Goal: Use online tool/utility: Utilize a website feature to perform a specific function

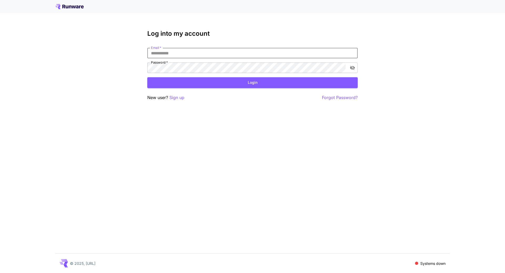
type input "**********"
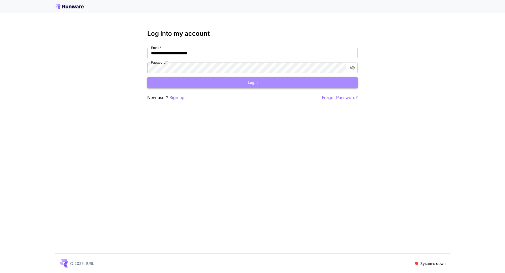
click at [240, 81] on button "Login" at bounding box center [252, 82] width 210 height 11
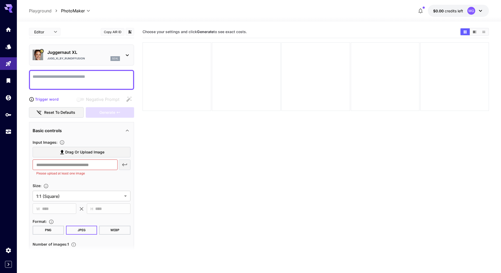
click at [480, 12] on icon at bounding box center [480, 11] width 3 height 2
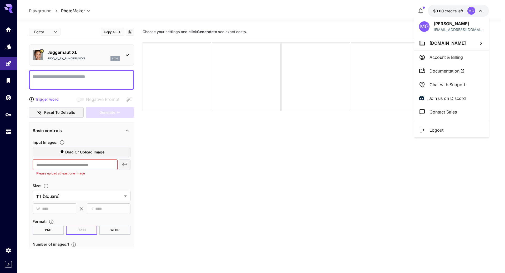
click at [8, 99] on div at bounding box center [252, 136] width 505 height 273
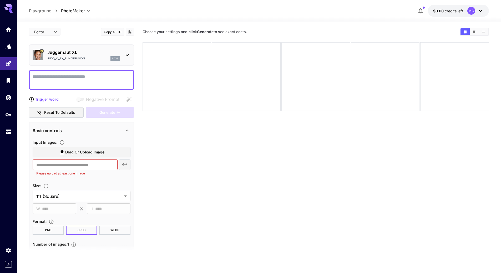
click at [8, 99] on div "MG Michael Gerace sales@thehairstyler.com Thehairstyler.com Account & Billing D…" at bounding box center [42, 136] width 84 height 273
click at [8, 99] on icon "Wallet" at bounding box center [8, 96] width 5 height 5
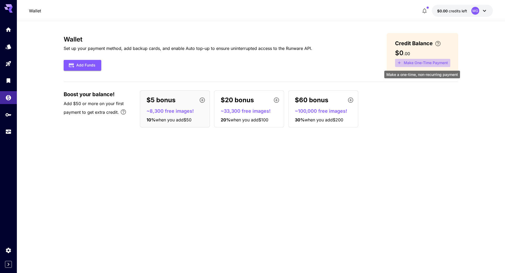
click at [425, 63] on button "Make One-Time Payment" at bounding box center [422, 63] width 55 height 8
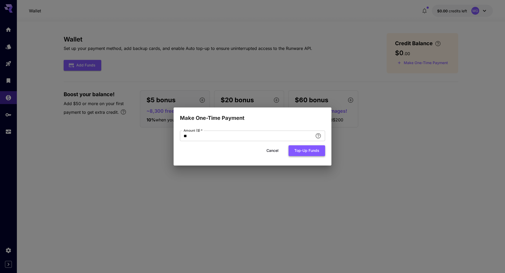
click at [309, 150] on button "Top-up funds" at bounding box center [306, 150] width 37 height 11
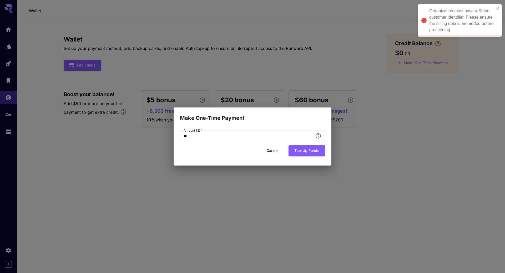
click at [267, 150] on button "Cancel" at bounding box center [273, 150] width 24 height 11
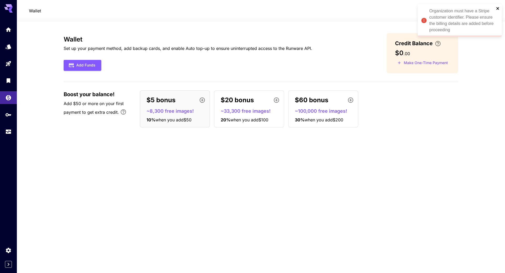
click at [499, 8] on icon "close" at bounding box center [498, 8] width 4 height 4
click at [486, 12] on icon at bounding box center [484, 11] width 6 height 6
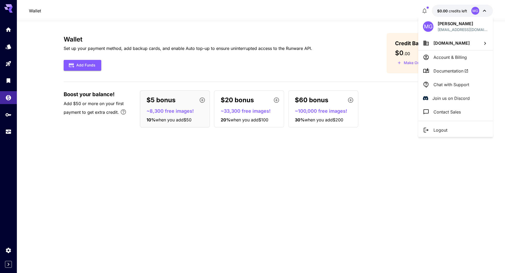
click at [441, 55] on p "Account & Billing" at bounding box center [449, 57] width 33 height 6
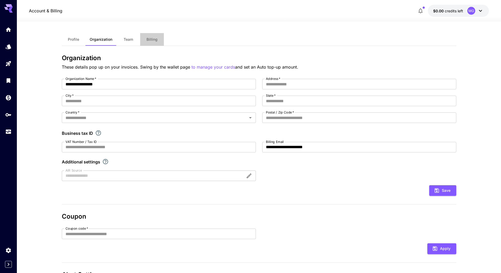
click at [153, 39] on span "Billing" at bounding box center [151, 39] width 11 height 5
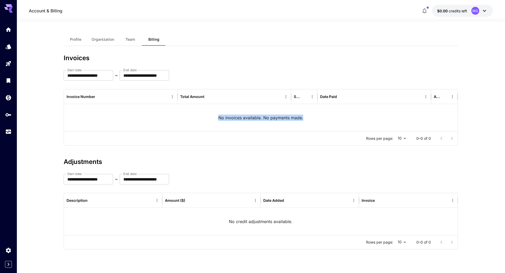
drag, startPoint x: 505, startPoint y: 85, endPoint x: 505, endPoint y: 106, distance: 21.0
click at [505, 106] on section "**********" at bounding box center [261, 148] width 488 height 252
click at [401, 116] on div "No invoices available. No payments made." at bounding box center [261, 117] width 394 height 27
click at [483, 11] on icon at bounding box center [484, 11] width 6 height 6
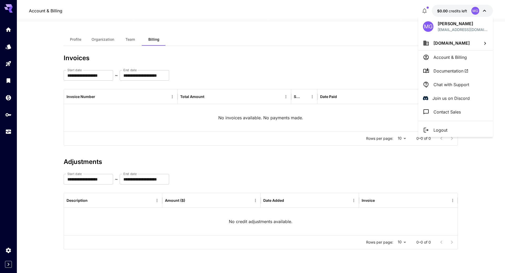
click at [7, 114] on div at bounding box center [252, 136] width 505 height 273
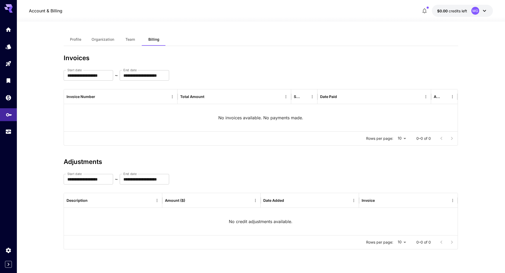
click at [7, 114] on icon "API Keys" at bounding box center [9, 113] width 6 height 6
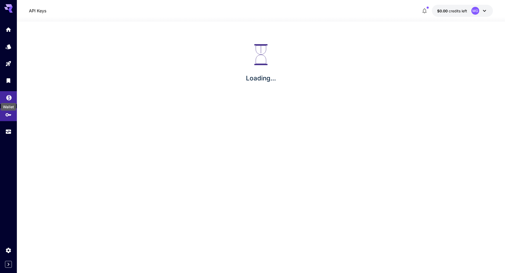
click at [7, 99] on icon "Wallet" at bounding box center [9, 96] width 6 height 6
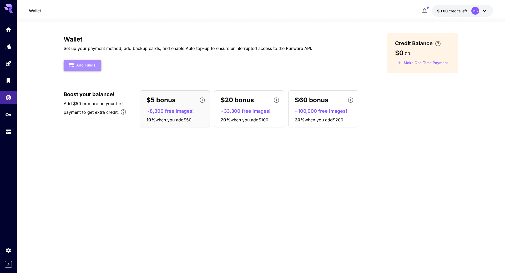
click at [85, 67] on button "Add Funds" at bounding box center [83, 65] width 38 height 11
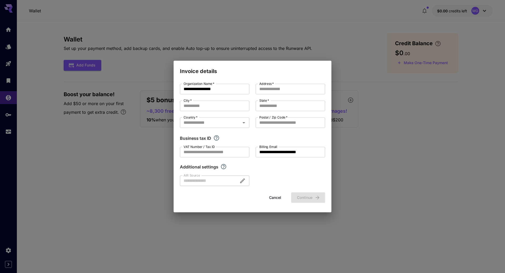
click at [242, 181] on div at bounding box center [214, 181] width 69 height 11
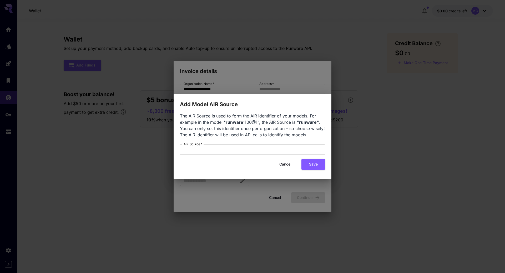
click at [287, 165] on button "Cancel" at bounding box center [285, 164] width 24 height 11
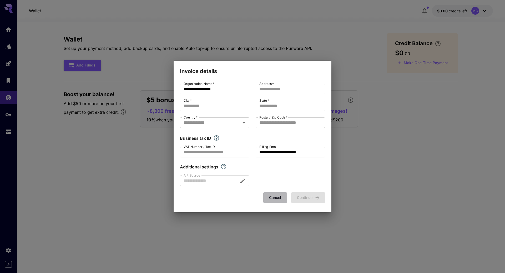
drag, startPoint x: 275, startPoint y: 196, endPoint x: 302, endPoint y: 178, distance: 32.7
click at [276, 197] on button "Cancel" at bounding box center [275, 197] width 24 height 11
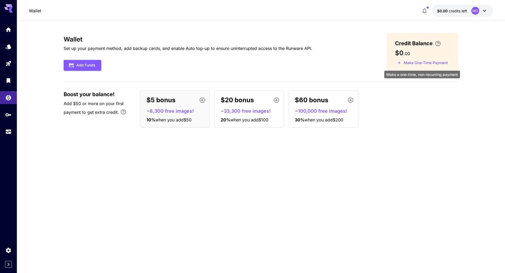
click at [425, 62] on button "Make One-Time Payment" at bounding box center [422, 63] width 55 height 8
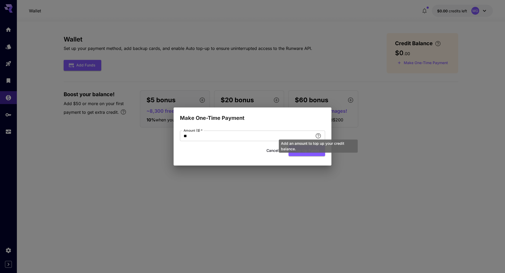
click at [308, 151] on div "Add an amount to top up your credit balance." at bounding box center [318, 146] width 79 height 13
click at [312, 151] on div "Add an amount to top up your credit balance." at bounding box center [318, 146] width 79 height 13
click at [304, 152] on button "Top-up funds" at bounding box center [306, 150] width 37 height 11
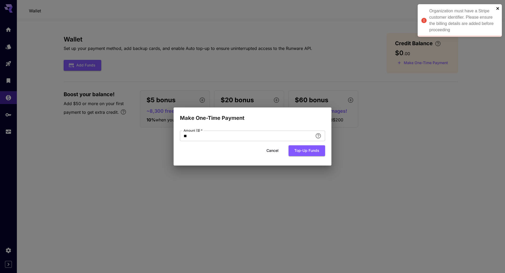
click at [496, 8] on icon "close" at bounding box center [498, 8] width 4 height 4
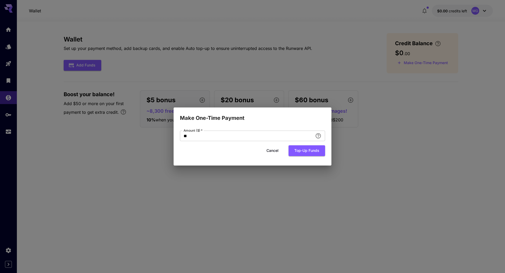
click at [270, 150] on button "Cancel" at bounding box center [273, 150] width 24 height 11
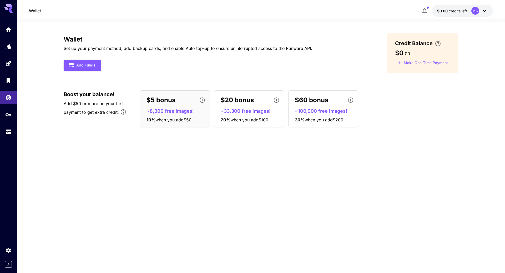
click at [486, 10] on icon at bounding box center [484, 11] width 6 height 6
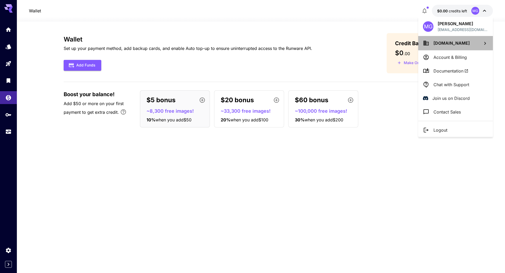
click at [476, 42] on li "Thehairstyler.com" at bounding box center [455, 43] width 75 height 14
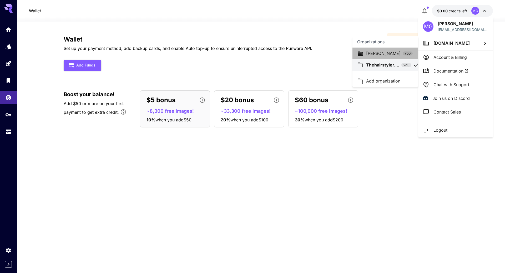
click at [384, 55] on p "Michael Gee" at bounding box center [383, 53] width 34 height 6
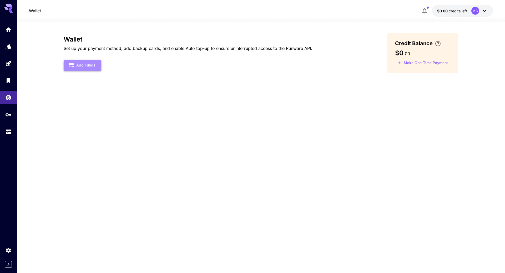
click at [82, 68] on button "Add Funds" at bounding box center [83, 65] width 38 height 11
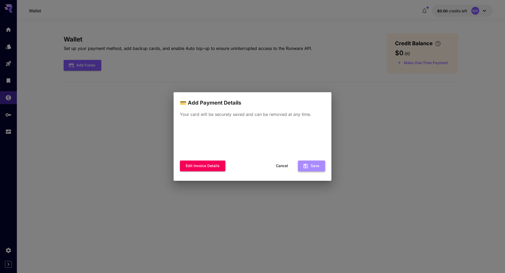
click at [315, 167] on button "Save" at bounding box center [311, 166] width 27 height 11
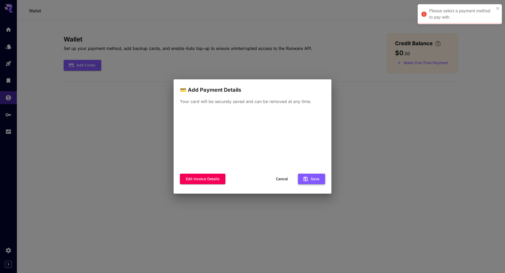
click at [313, 181] on button "Save" at bounding box center [311, 179] width 27 height 11
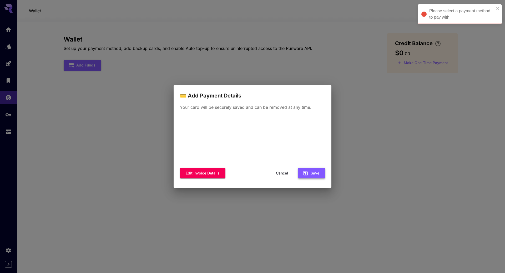
click at [315, 174] on button "Save" at bounding box center [311, 173] width 27 height 11
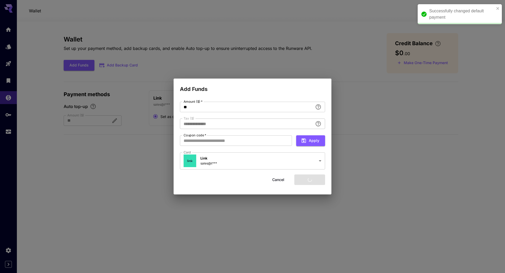
click at [364, 95] on div "**********" at bounding box center [252, 136] width 505 height 273
type input "****"
click at [307, 180] on button "Add funds" at bounding box center [309, 180] width 31 height 11
click at [255, 142] on input "Coupon code   *" at bounding box center [236, 140] width 112 height 11
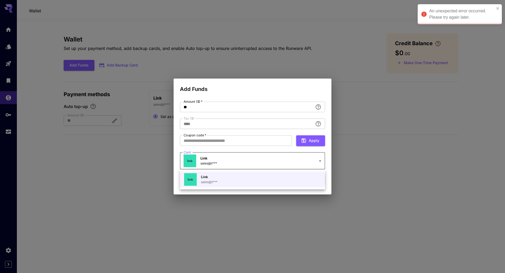
click at [292, 164] on body "**********" at bounding box center [252, 136] width 505 height 273
click at [231, 179] on div "Link sales@t***" at bounding box center [236, 179] width 105 height 13
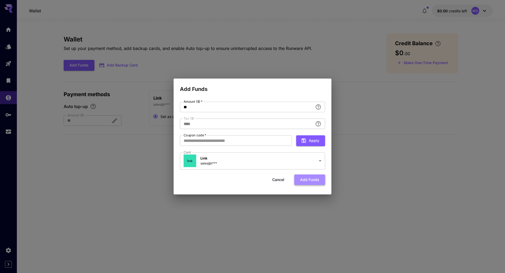
click at [308, 180] on button "Add funds" at bounding box center [309, 180] width 31 height 11
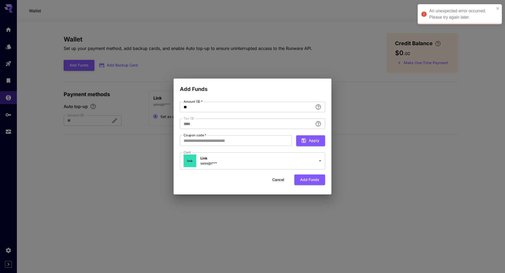
click at [381, 74] on div "**********" at bounding box center [252, 136] width 505 height 273
click at [275, 178] on button "Cancel" at bounding box center [278, 180] width 24 height 11
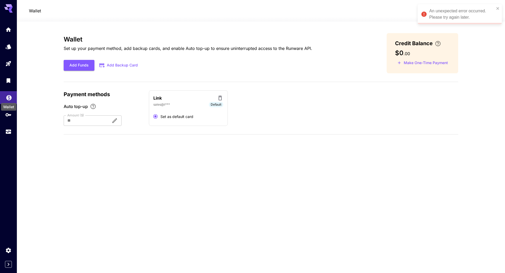
click at [8, 97] on icon "Wallet" at bounding box center [9, 96] width 6 height 6
click at [185, 106] on div "sales@t*** Default" at bounding box center [188, 104] width 70 height 5
click at [486, 11] on icon at bounding box center [484, 11] width 6 height 6
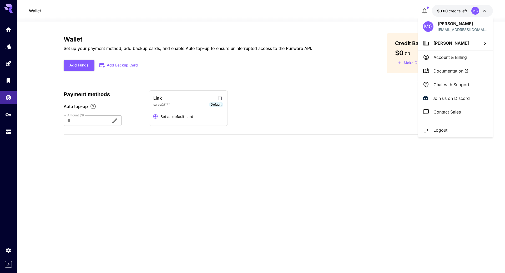
click at [450, 53] on li "Account & Billing" at bounding box center [455, 57] width 75 height 14
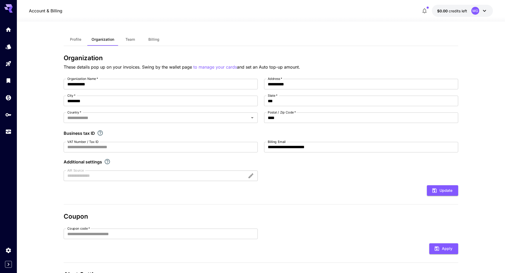
type input "*********"
click at [155, 39] on span "Billing" at bounding box center [151, 39] width 11 height 5
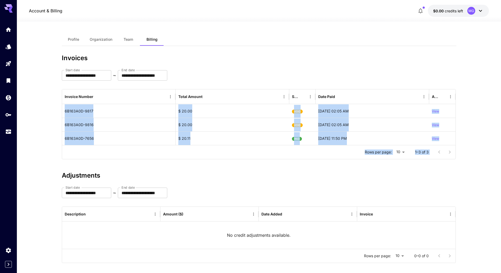
drag, startPoint x: 505, startPoint y: 97, endPoint x: 505, endPoint y: 153, distance: 56.5
click at [501, 153] on html "**********" at bounding box center [250, 139] width 501 height 279
click at [480, 108] on section "**********" at bounding box center [259, 150] width 484 height 257
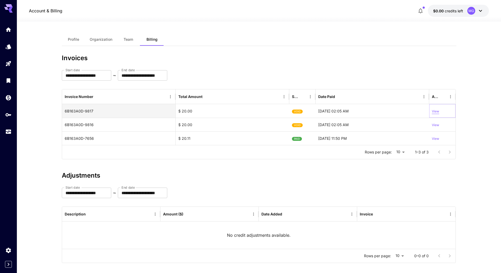
click at [435, 112] on p "View" at bounding box center [435, 111] width 7 height 5
click at [10, 95] on icon "Wallet" at bounding box center [8, 96] width 5 height 5
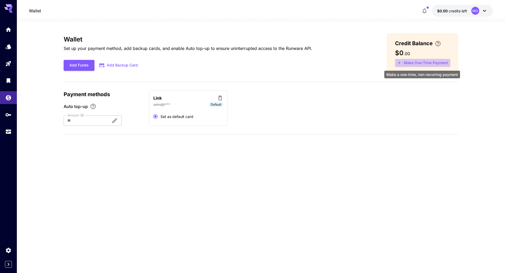
click at [409, 66] on button "Make One-Time Payment" at bounding box center [422, 63] width 55 height 8
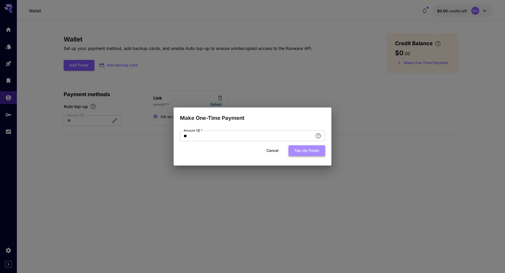
click at [308, 153] on button "Top-up funds" at bounding box center [306, 150] width 37 height 11
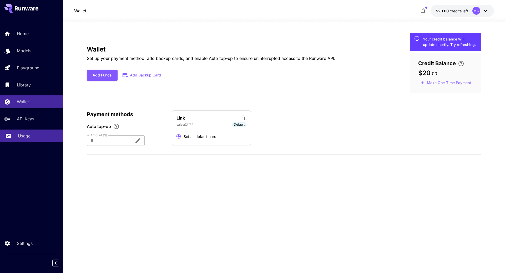
click at [22, 137] on p "Usage" at bounding box center [24, 136] width 13 height 6
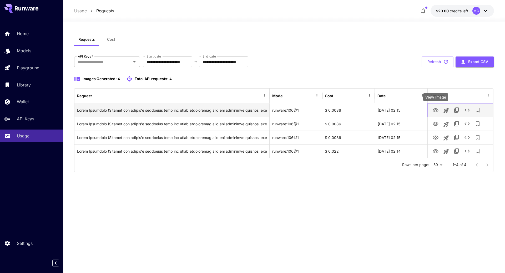
click at [436, 111] on icon "View Image" at bounding box center [435, 110] width 6 height 6
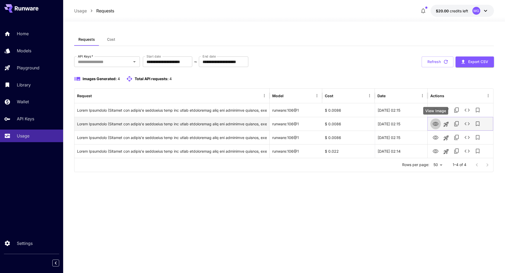
click at [434, 123] on icon "View Image" at bounding box center [435, 124] width 6 height 6
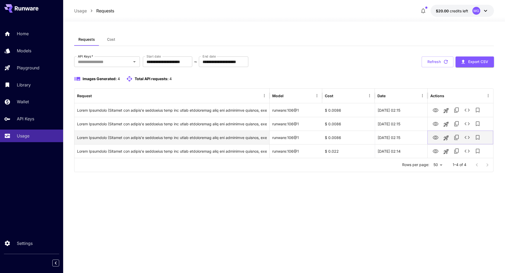
click at [435, 138] on icon "View Image" at bounding box center [436, 138] width 6 height 4
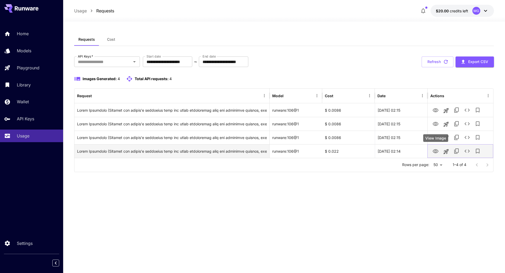
click at [436, 151] on icon "View Image" at bounding box center [436, 151] width 6 height 4
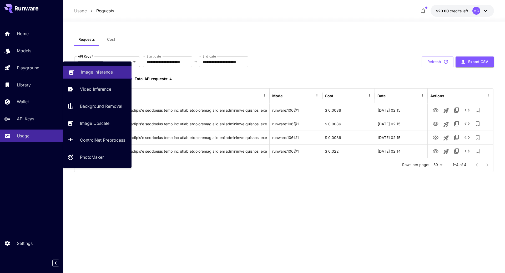
click at [105, 71] on p "Image Inference" at bounding box center [97, 72] width 32 height 6
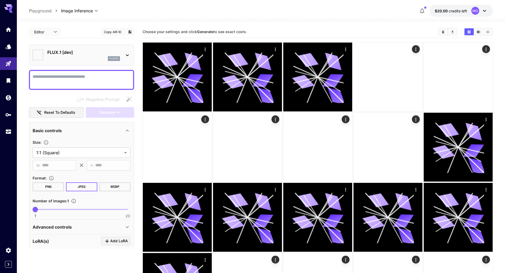
type input "**********"
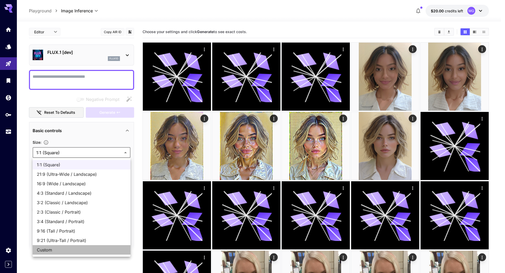
click at [49, 248] on span "Custom" at bounding box center [81, 250] width 89 height 6
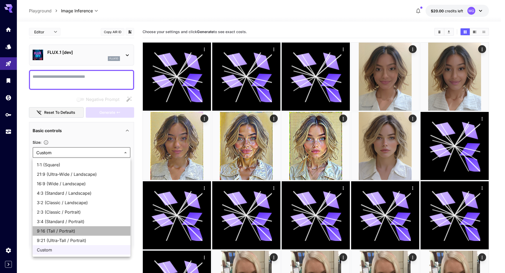
click at [61, 231] on span "9:16 (Tall / Portrait)" at bounding box center [81, 231] width 89 height 6
type input "**********"
type input "***"
type input "****"
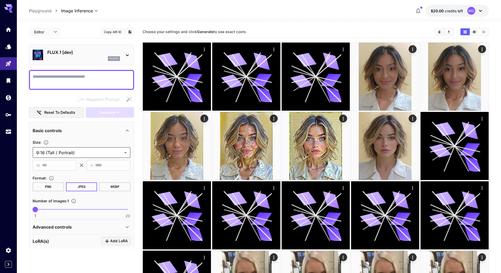
click at [129, 56] on icon at bounding box center [127, 55] width 6 height 6
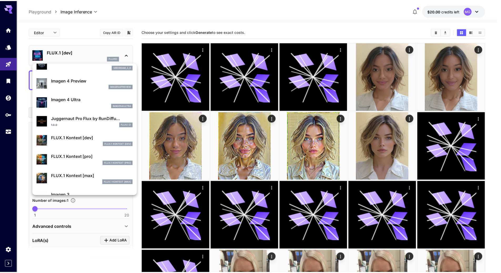
scroll to position [173, 0]
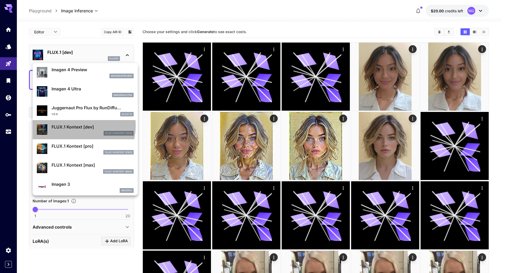
click at [73, 126] on p "FLUX.1 Kontext [dev]" at bounding box center [93, 127] width 82 height 6
type input "****"
type input "***"
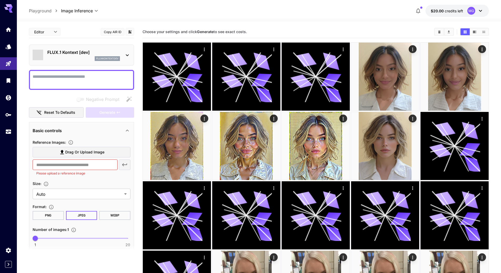
type input "*******"
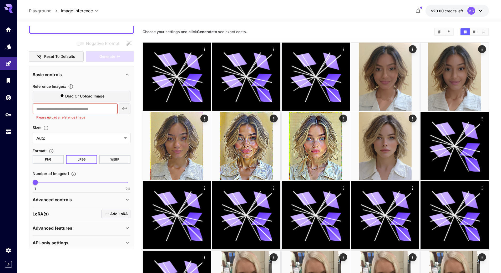
scroll to position [62, 0]
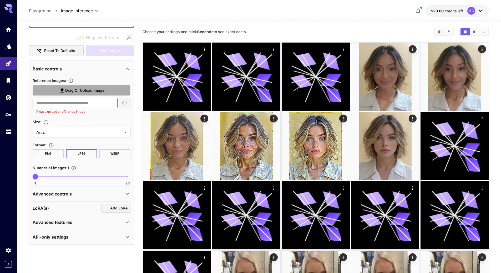
click at [102, 88] on span "Drag or upload image" at bounding box center [84, 90] width 39 height 7
click at [0, 0] on input "Drag or upload image" at bounding box center [0, 0] width 0 height 0
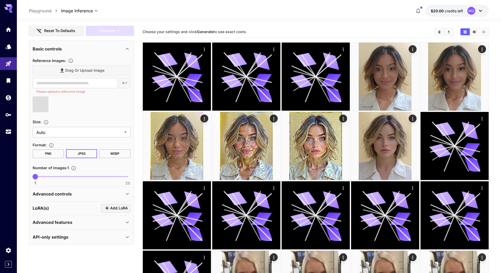
type input "**********"
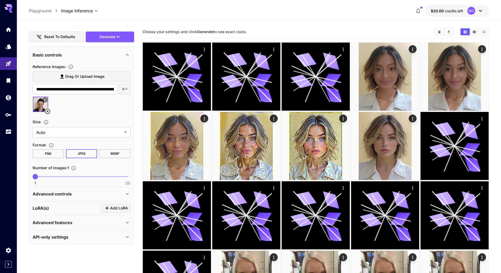
click at [75, 195] on div "Advanced controls" at bounding box center [79, 194] width 92 height 6
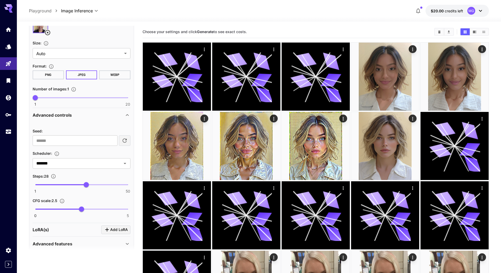
scroll to position [176, 0]
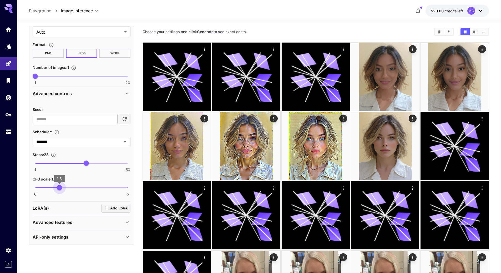
type input "***"
drag, startPoint x: 81, startPoint y: 188, endPoint x: 58, endPoint y: 191, distance: 22.8
click at [58, 190] on span "1.2" at bounding box center [57, 187] width 5 height 5
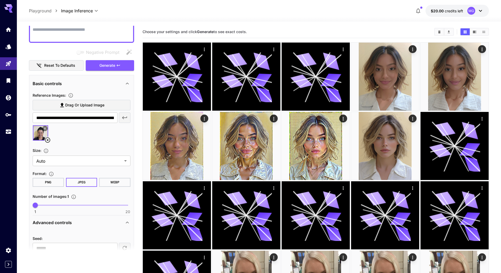
scroll to position [18, 0]
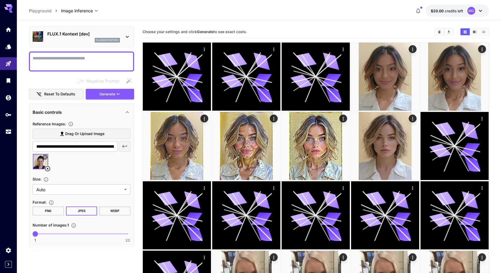
click at [87, 59] on textarea "Negative Prompt" at bounding box center [82, 61] width 98 height 13
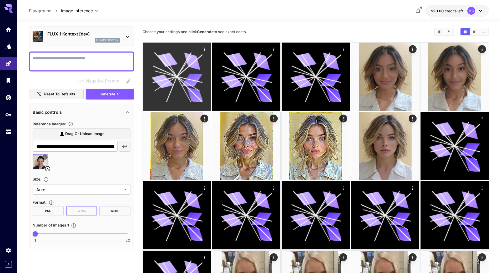
paste textarea "**********"
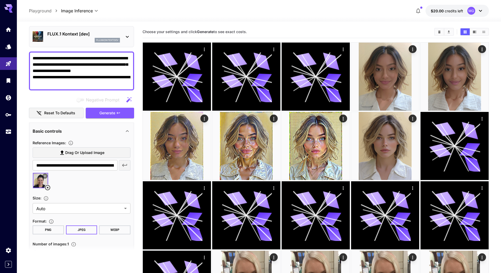
drag, startPoint x: 95, startPoint y: 77, endPoint x: 75, endPoint y: 78, distance: 19.2
click at [75, 78] on textarea "**********" at bounding box center [82, 71] width 98 height 32
paste textarea "**********"
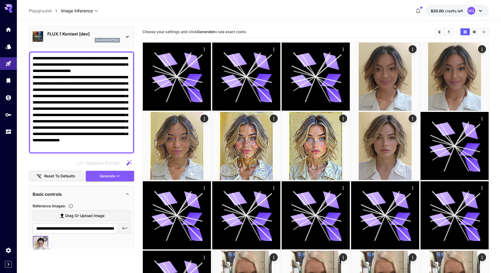
click at [123, 147] on textarea "**********" at bounding box center [82, 102] width 98 height 95
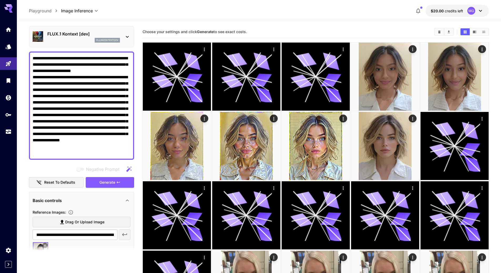
paste textarea "**********"
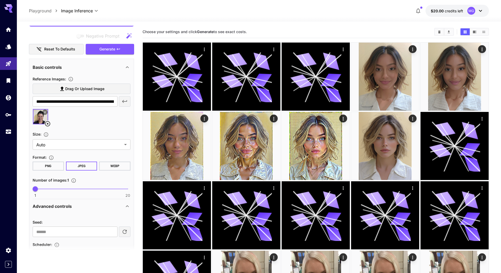
scroll to position [202, 0]
type textarea "**********"
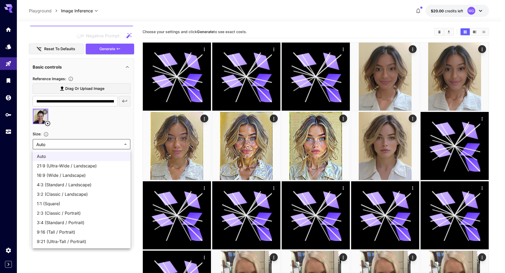
click at [124, 144] on div at bounding box center [252, 136] width 505 height 273
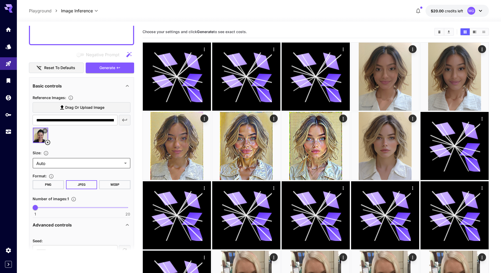
scroll to position [157, 0]
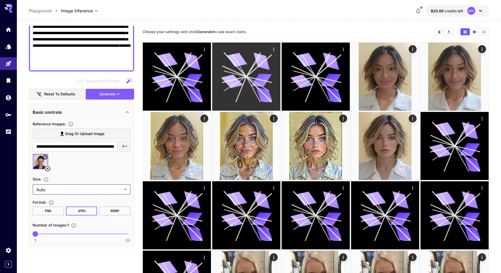
click at [110, 98] on button "Generate" at bounding box center [110, 94] width 48 height 11
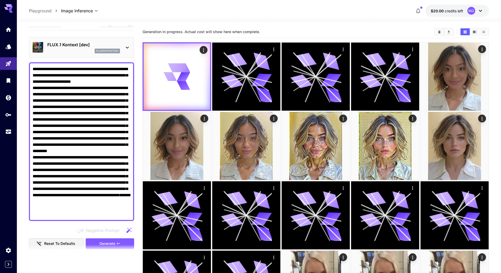
scroll to position [0, 0]
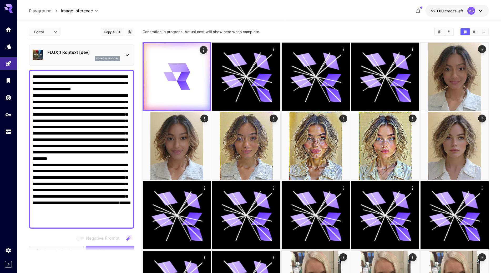
drag, startPoint x: 136, startPoint y: 75, endPoint x: 136, endPoint y: 69, distance: 5.8
drag, startPoint x: 125, startPoint y: 66, endPoint x: 125, endPoint y: 62, distance: 4.3
click at [126, 75] on textarea "Negative Prompt" at bounding box center [82, 149] width 98 height 151
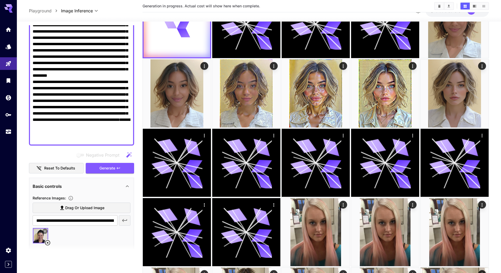
scroll to position [78, 0]
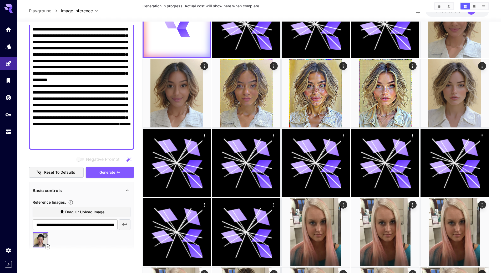
click at [105, 110] on textarea "Negative Prompt" at bounding box center [82, 70] width 98 height 151
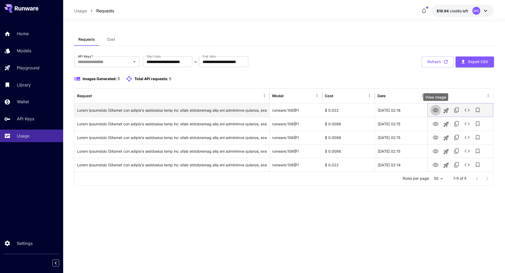
click at [436, 109] on icon "View Image" at bounding box center [436, 110] width 6 height 4
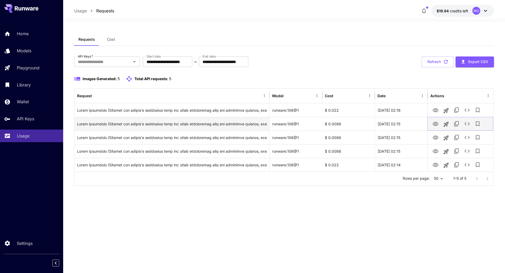
click at [434, 124] on icon "View Image" at bounding box center [435, 124] width 6 height 6
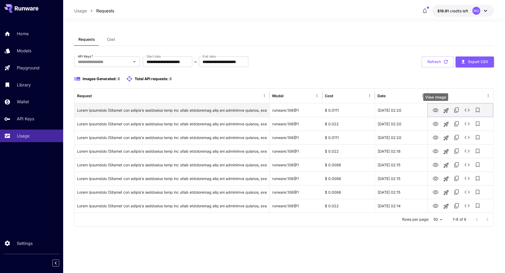
click at [433, 109] on icon "View Image" at bounding box center [436, 110] width 6 height 4
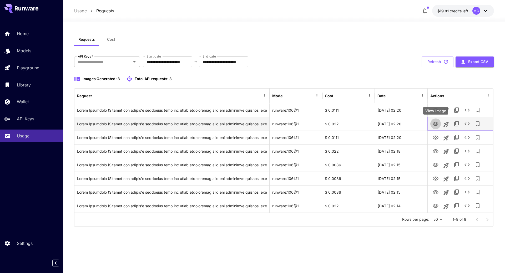
click at [435, 122] on icon "View Image" at bounding box center [435, 124] width 6 height 6
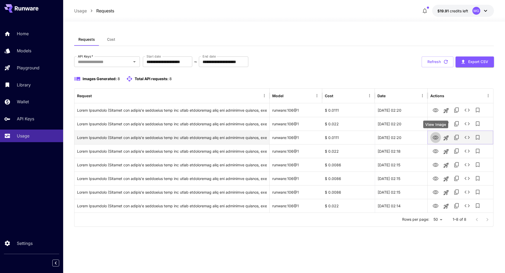
click at [435, 138] on icon "View Image" at bounding box center [435, 138] width 6 height 6
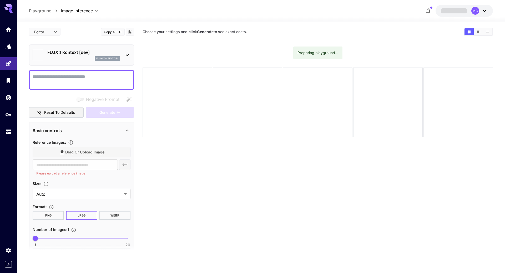
type input "*******"
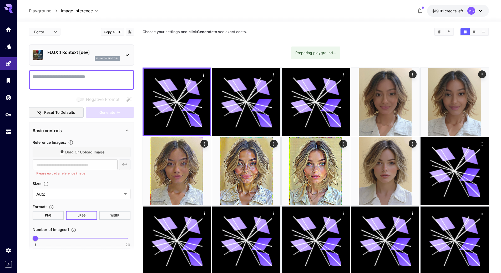
click at [129, 56] on icon at bounding box center [127, 55] width 6 height 6
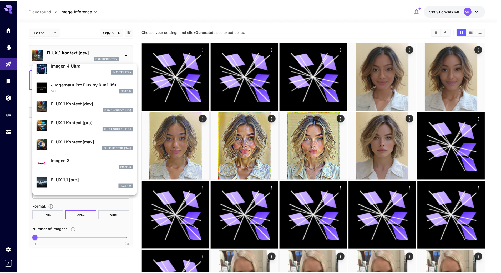
scroll to position [197, 0]
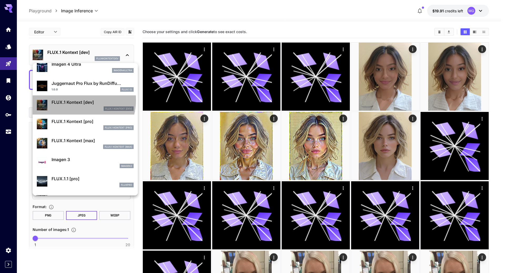
click at [78, 100] on p "FLUX.1 Kontext [dev]" at bounding box center [93, 102] width 82 height 6
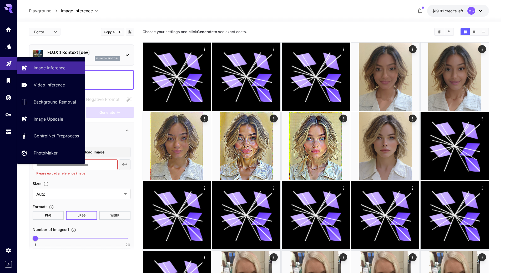
click at [10, 67] on link at bounding box center [8, 63] width 17 height 13
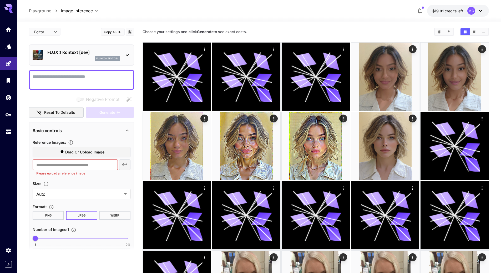
click at [110, 75] on textarea "Negative Prompt" at bounding box center [82, 80] width 98 height 13
paste textarea "**********"
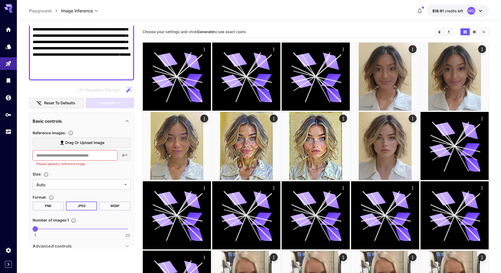
scroll to position [158, 0]
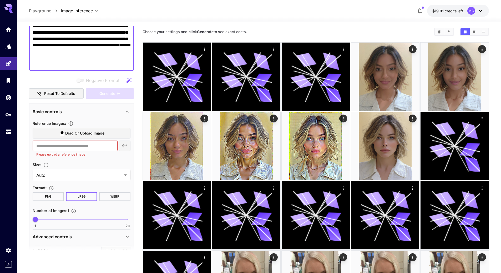
type textarea "**********"
click at [93, 133] on span "Drag or upload image" at bounding box center [84, 133] width 39 height 7
click at [0, 0] on input "Drag or upload image" at bounding box center [0, 0] width 0 height 0
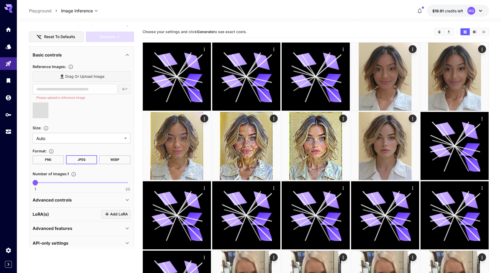
scroll to position [221, 0]
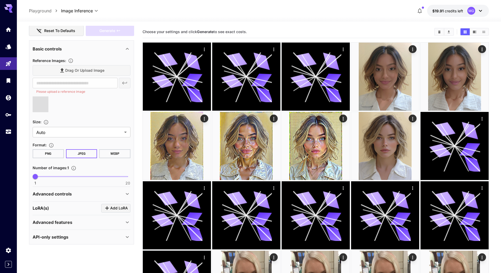
type input "**********"
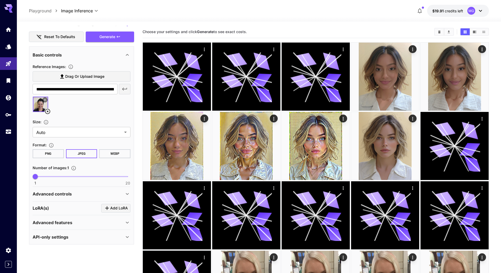
scroll to position [215, 0]
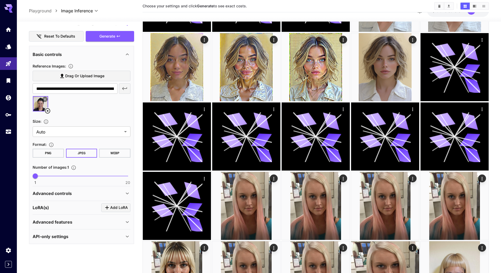
click at [75, 193] on div "Advanced controls" at bounding box center [79, 193] width 92 height 6
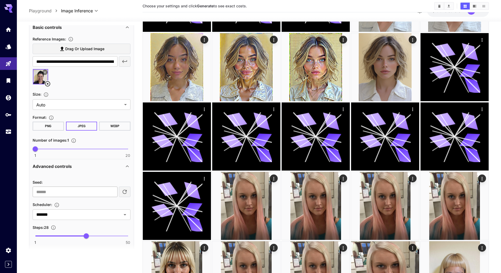
scroll to position [293, 0]
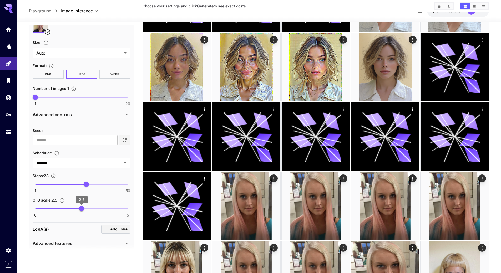
type input "***"
click at [57, 209] on span "1.2" at bounding box center [57, 208] width 5 height 5
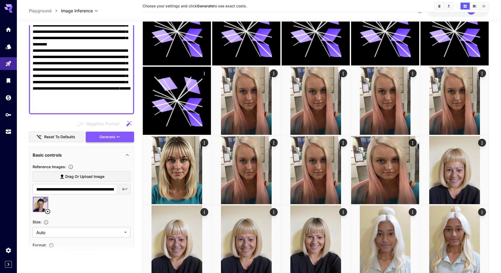
scroll to position [105, 0]
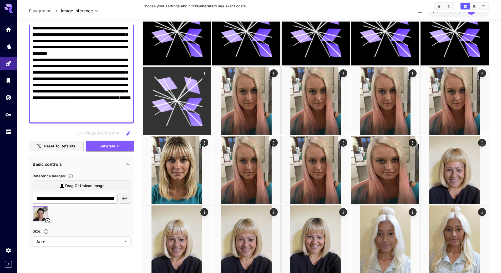
click at [105, 147] on span "Generate" at bounding box center [107, 146] width 16 height 7
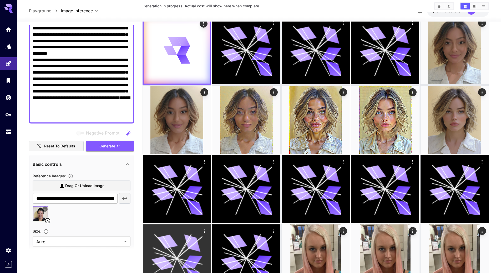
scroll to position [0, 0]
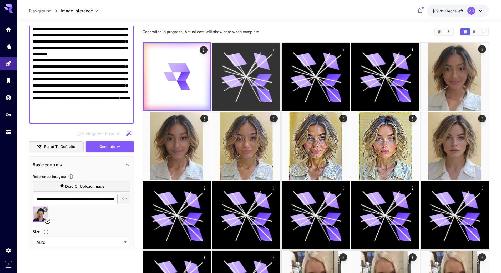
click at [254, 70] on icon at bounding box center [259, 65] width 26 height 22
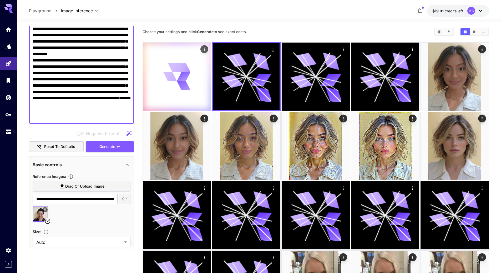
click at [175, 66] on icon at bounding box center [175, 67] width 14 height 9
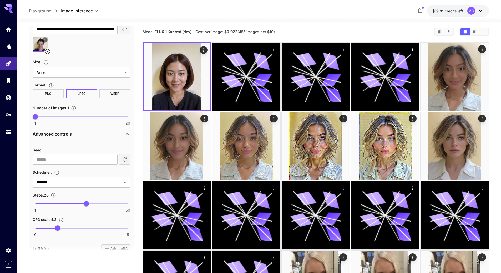
scroll to position [289, 0]
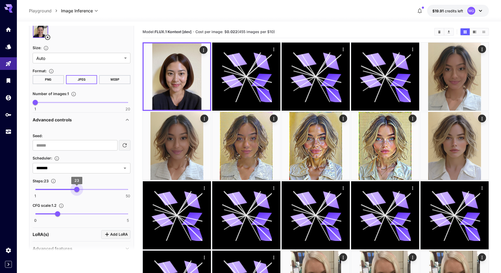
drag, startPoint x: 87, startPoint y: 189, endPoint x: 76, endPoint y: 190, distance: 10.5
click at [76, 190] on span "23" at bounding box center [76, 189] width 5 height 5
type input "**"
drag, startPoint x: 74, startPoint y: 191, endPoint x: 86, endPoint y: 189, distance: 11.4
click at [86, 189] on span "28" at bounding box center [86, 189] width 5 height 5
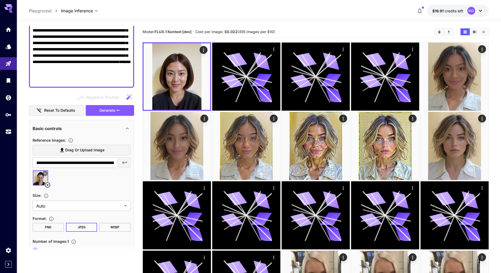
scroll to position [131, 0]
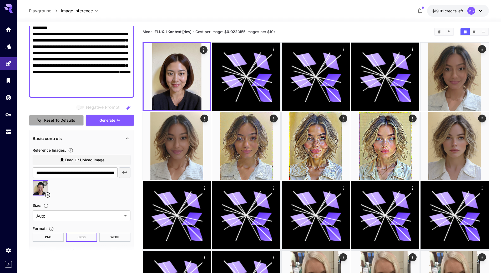
click at [72, 118] on button "Reset to defaults" at bounding box center [56, 120] width 55 height 11
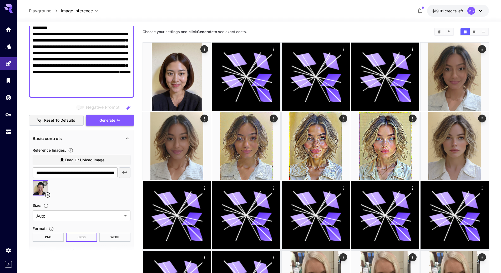
click at [107, 120] on span "Generate" at bounding box center [107, 120] width 16 height 7
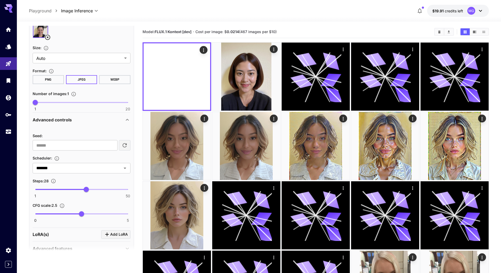
scroll to position [262, 0]
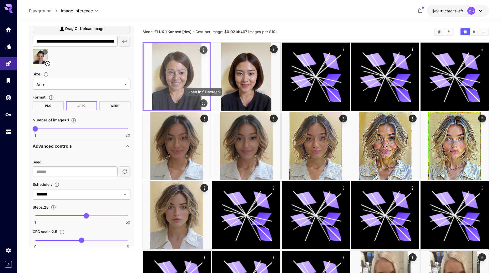
click at [201, 103] on icon "Open in fullscreen" at bounding box center [203, 103] width 5 height 5
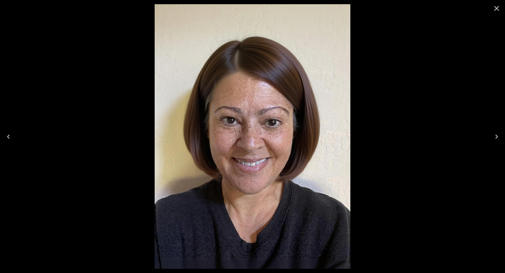
click at [497, 8] on icon "Close" at bounding box center [496, 8] width 5 height 5
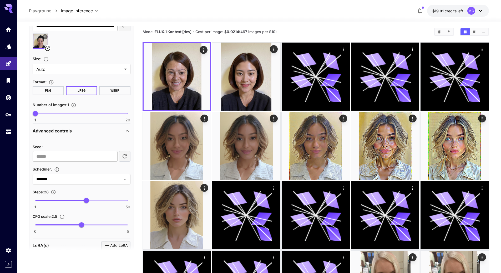
scroll to position [289, 0]
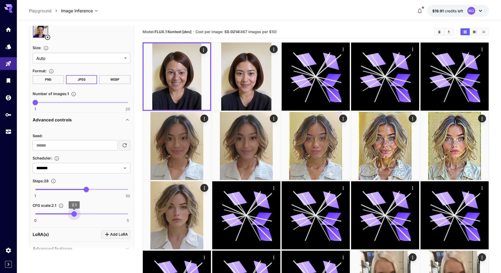
drag, startPoint x: 80, startPoint y: 215, endPoint x: 74, endPoint y: 215, distance: 6.1
click at [74, 215] on span "2.1" at bounding box center [74, 213] width 5 height 5
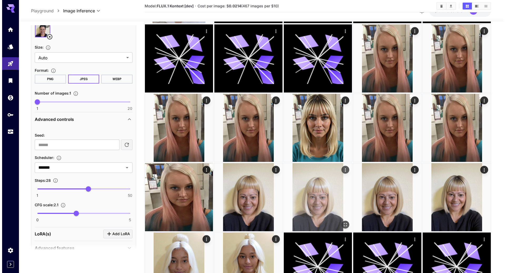
scroll to position [263, 0]
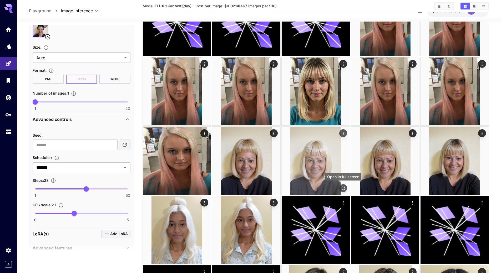
click at [343, 186] on icon "Open in fullscreen" at bounding box center [343, 188] width 5 height 5
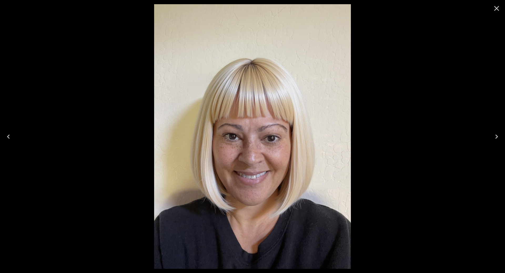
click at [499, 9] on icon "Close" at bounding box center [496, 8] width 8 height 8
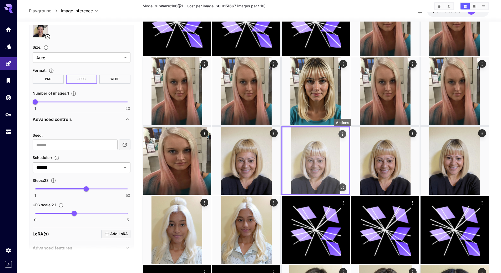
click at [342, 133] on icon "Actions" at bounding box center [342, 134] width 5 height 5
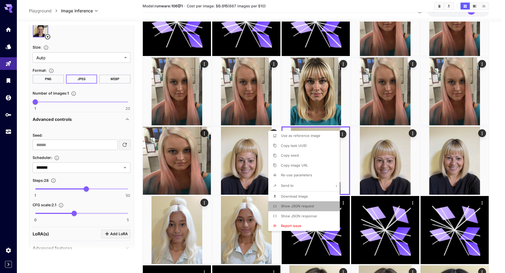
click at [306, 205] on span "Show JSON request" at bounding box center [297, 206] width 33 height 4
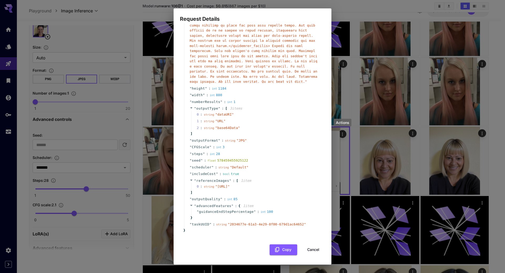
scroll to position [85, 0]
click at [309, 247] on button "Cancel" at bounding box center [313, 250] width 24 height 11
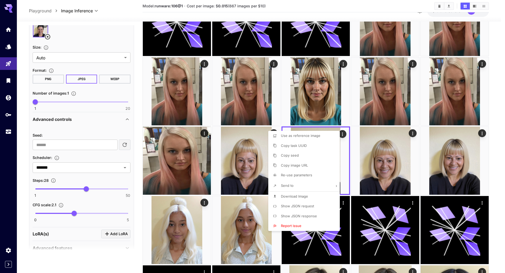
click at [457, 162] on div at bounding box center [252, 136] width 505 height 273
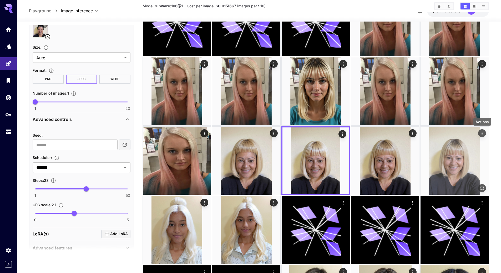
click at [482, 132] on icon "Actions" at bounding box center [481, 133] width 1 height 3
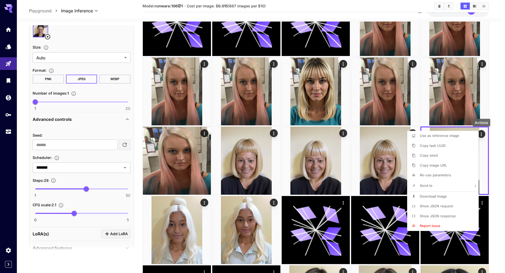
click at [427, 204] on span "Show JSON request" at bounding box center [436, 206] width 33 height 4
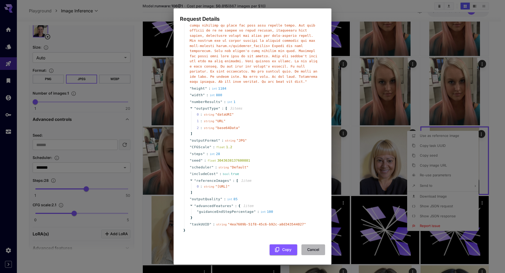
click at [306, 250] on button "Cancel" at bounding box center [313, 250] width 24 height 11
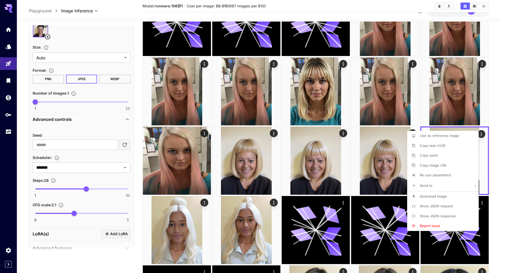
click at [499, 136] on div at bounding box center [252, 136] width 505 height 273
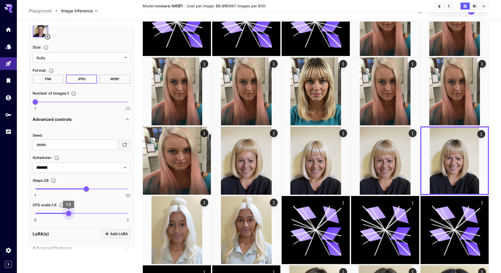
drag, startPoint x: 74, startPoint y: 214, endPoint x: 69, endPoint y: 215, distance: 4.8
click at [69, 215] on span "1.8" at bounding box center [68, 213] width 5 height 5
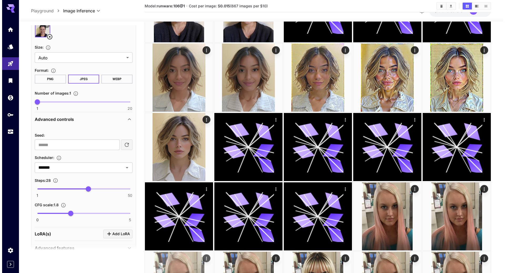
scroll to position [0, 0]
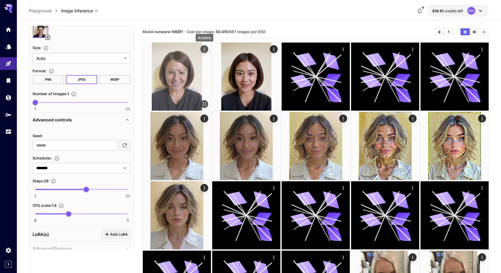
click at [205, 52] on button "Actions" at bounding box center [204, 49] width 8 height 8
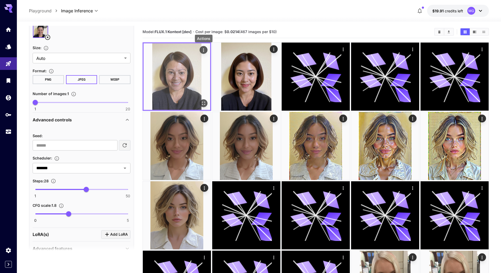
click at [205, 52] on icon "Actions" at bounding box center [203, 50] width 5 height 5
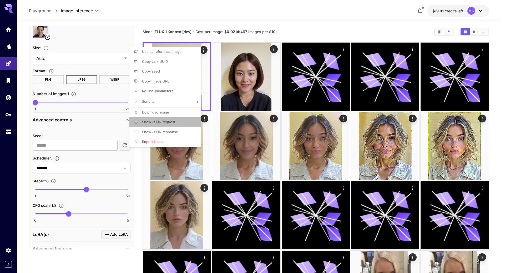
click at [161, 120] on span "Show JSON request" at bounding box center [158, 122] width 33 height 4
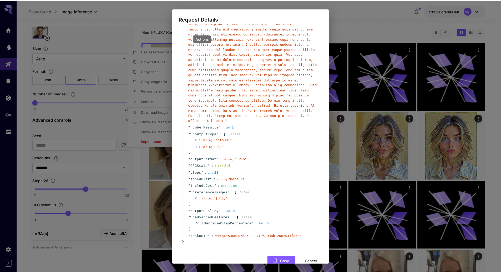
scroll to position [54, 0]
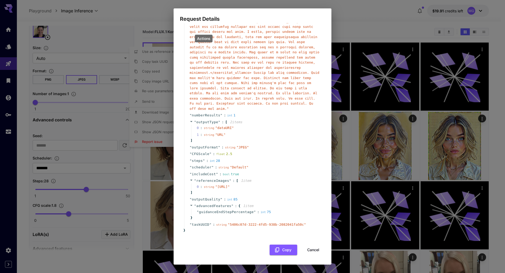
click at [312, 252] on button "Cancel" at bounding box center [313, 250] width 24 height 11
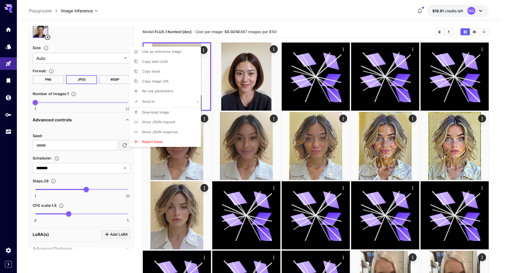
drag, startPoint x: 69, startPoint y: 213, endPoint x: 72, endPoint y: 214, distance: 3.0
click at [72, 214] on div at bounding box center [252, 136] width 505 height 273
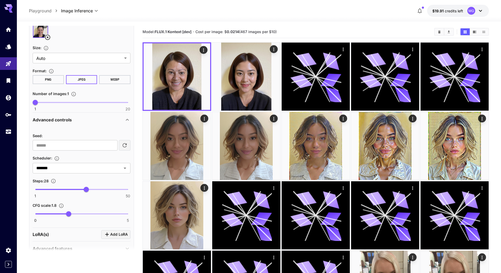
click at [69, 213] on span "1.8" at bounding box center [68, 213] width 5 height 5
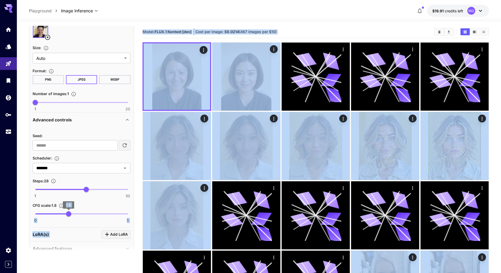
click at [71, 213] on span "1.8" at bounding box center [68, 213] width 5 height 5
click at [73, 213] on span "1.9" at bounding box center [70, 213] width 5 height 5
click at [74, 214] on span "2" at bounding box center [72, 213] width 5 height 5
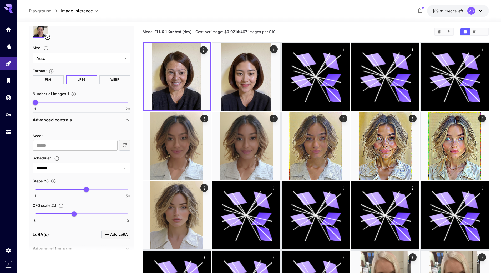
click at [97, 180] on div "Steps : 28" at bounding box center [82, 181] width 98 height 6
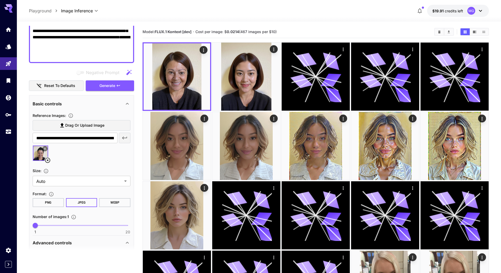
scroll to position [157, 0]
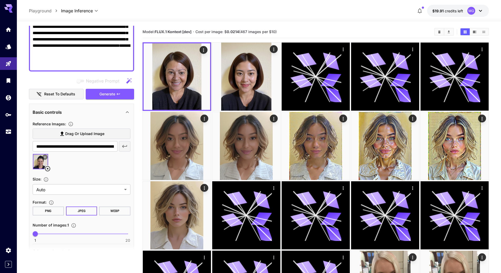
click at [106, 95] on span "Generate" at bounding box center [107, 94] width 16 height 7
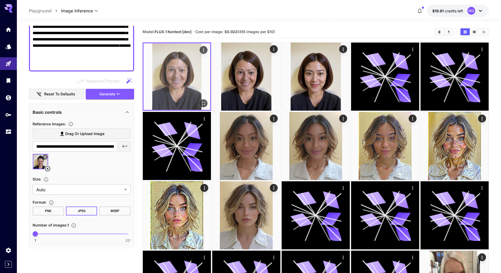
click at [204, 101] on icon "Open in fullscreen" at bounding box center [203, 103] width 5 height 5
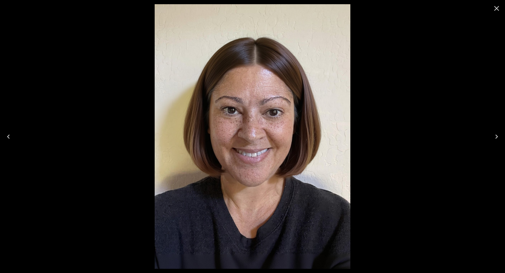
click at [496, 7] on icon "Close" at bounding box center [496, 8] width 8 height 8
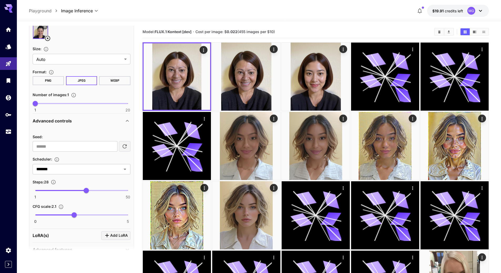
scroll to position [289, 0]
click at [68, 213] on span "1.8" at bounding box center [68, 213] width 5 height 5
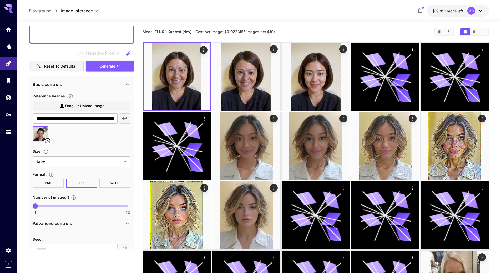
scroll to position [184, 0]
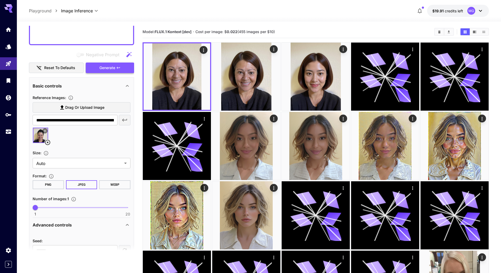
click at [107, 65] on span "Generate" at bounding box center [107, 68] width 16 height 7
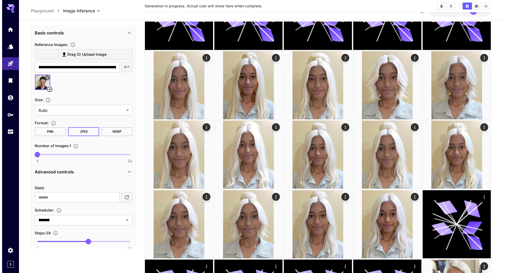
scroll to position [973, 0]
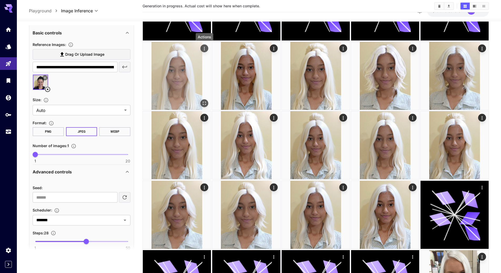
click at [204, 48] on icon "Actions" at bounding box center [204, 48] width 5 height 5
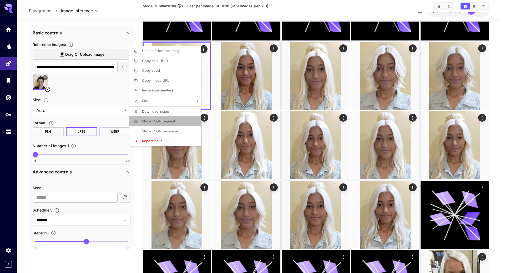
click at [171, 121] on span "Show JSON request" at bounding box center [158, 121] width 33 height 4
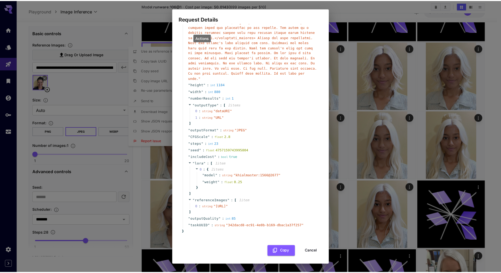
scroll to position [80, 0]
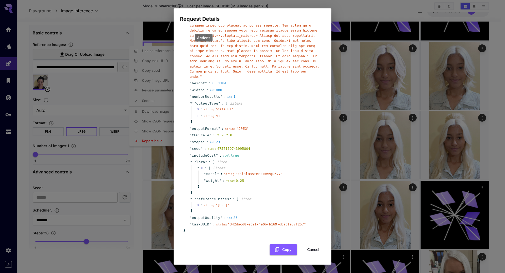
click at [314, 247] on button "Cancel" at bounding box center [313, 250] width 24 height 11
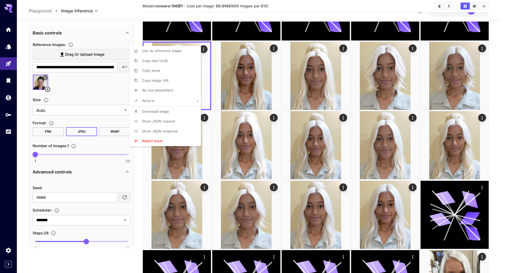
click at [215, 95] on div at bounding box center [252, 136] width 505 height 273
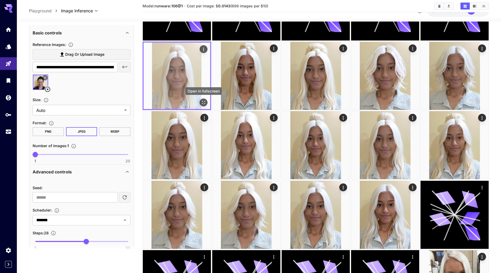
click at [204, 101] on icon "Open in fullscreen" at bounding box center [203, 102] width 5 height 5
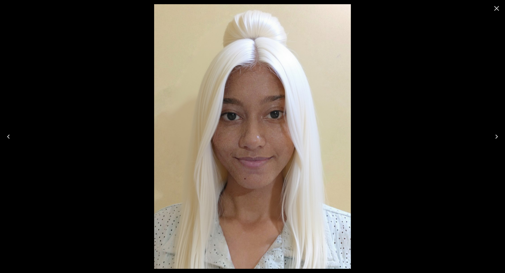
click at [500, 8] on icon "Close" at bounding box center [496, 8] width 8 height 8
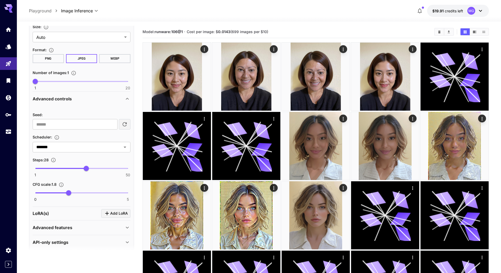
scroll to position [315, 0]
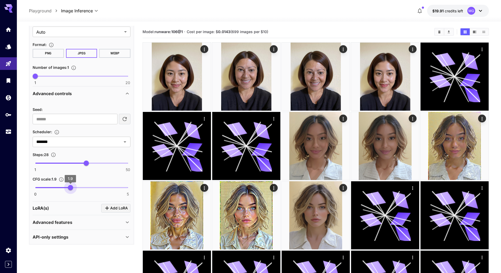
type input "*"
drag, startPoint x: 68, startPoint y: 187, endPoint x: 72, endPoint y: 187, distance: 3.7
click at [72, 187] on span "2" at bounding box center [72, 187] width 5 height 5
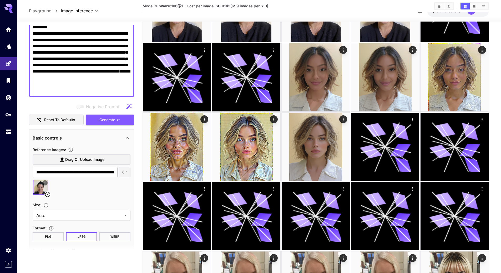
scroll to position [154, 0]
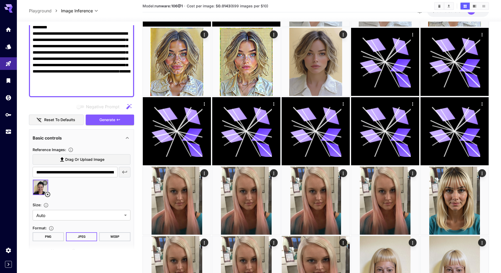
click at [48, 195] on icon at bounding box center [47, 194] width 6 height 6
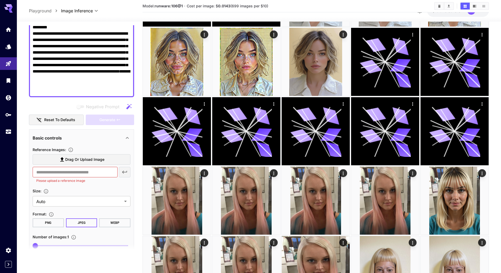
click at [108, 162] on label "Drag or upload image" at bounding box center [82, 159] width 98 height 11
click at [0, 0] on input "Drag or upload image" at bounding box center [0, 0] width 0 height 0
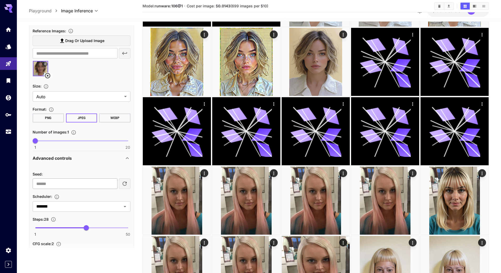
type input "**********"
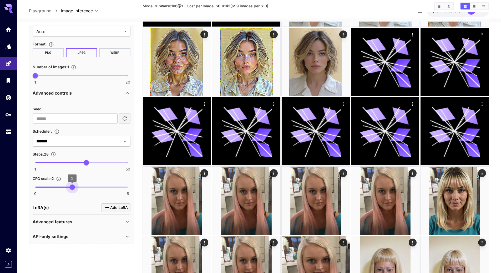
type input "***"
click at [73, 187] on span "2.1" at bounding box center [74, 187] width 5 height 5
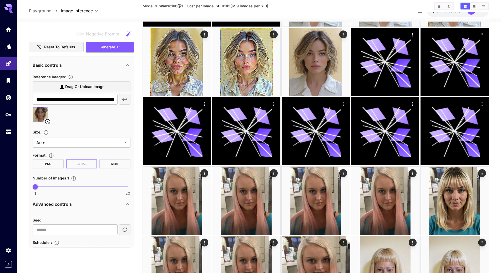
scroll to position [157, 0]
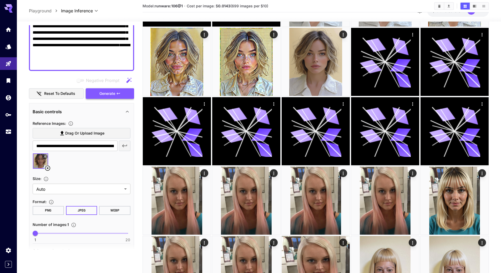
drag, startPoint x: 108, startPoint y: 95, endPoint x: 290, endPoint y: 60, distance: 185.6
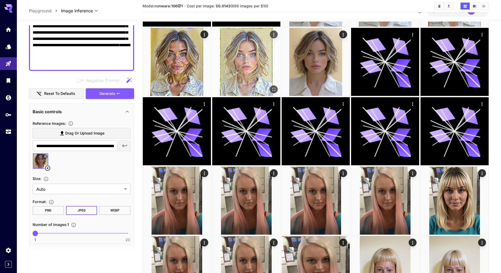
click at [108, 95] on span "Generate" at bounding box center [107, 93] width 16 height 7
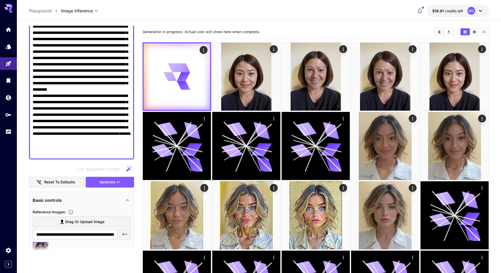
scroll to position [0, 0]
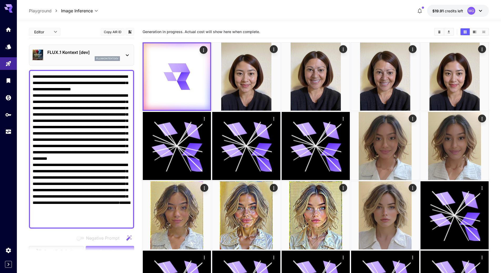
drag, startPoint x: 111, startPoint y: 44, endPoint x: 87, endPoint y: 58, distance: 28.1
click at [76, 96] on textarea "Negative Prompt" at bounding box center [82, 149] width 98 height 151
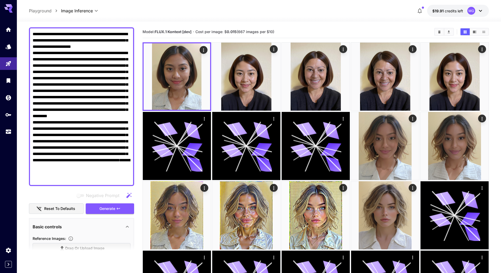
scroll to position [53, 0]
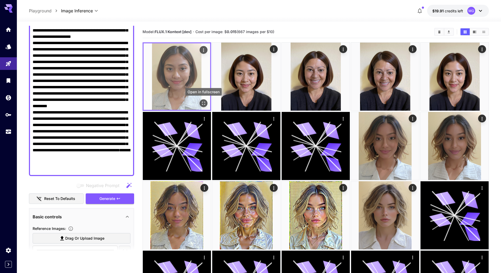
click at [203, 101] on icon "Open in fullscreen" at bounding box center [203, 103] width 5 height 5
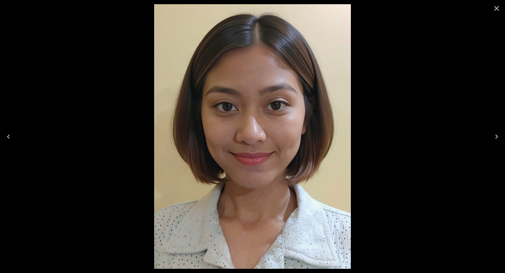
click at [497, 8] on icon "Close" at bounding box center [496, 8] width 5 height 5
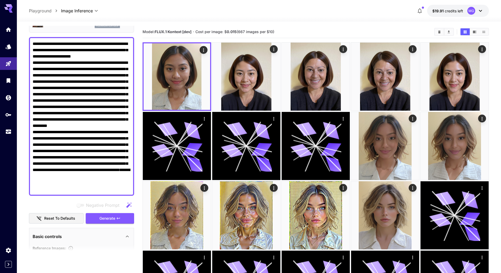
scroll to position [0, 0]
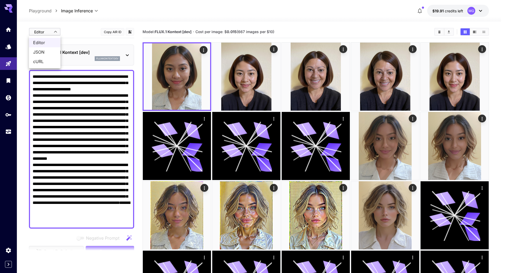
click at [43, 50] on span "JSON" at bounding box center [44, 52] width 23 height 6
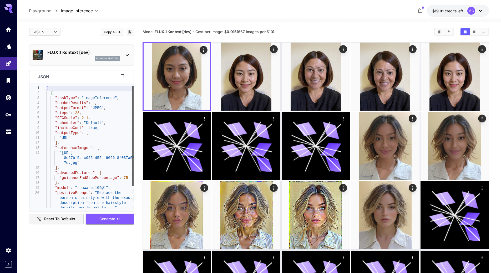
click at [134, 99] on div at bounding box center [133, 136] width 2 height 100
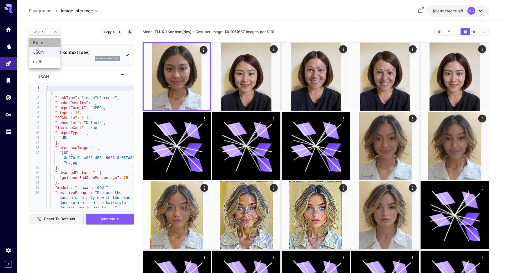
click at [44, 42] on span "Editor" at bounding box center [44, 42] width 23 height 6
type input "****"
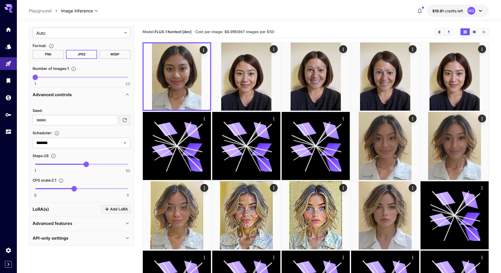
scroll to position [315, 0]
click at [68, 235] on p "API-only settings" at bounding box center [51, 237] width 36 height 6
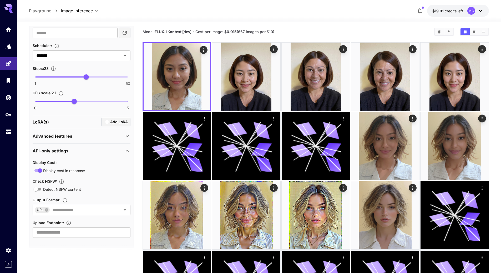
scroll to position [404, 0]
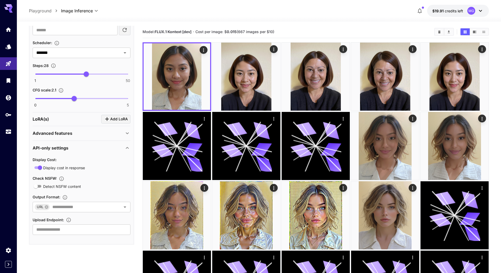
click at [73, 135] on div "Advanced features" at bounding box center [79, 133] width 92 height 6
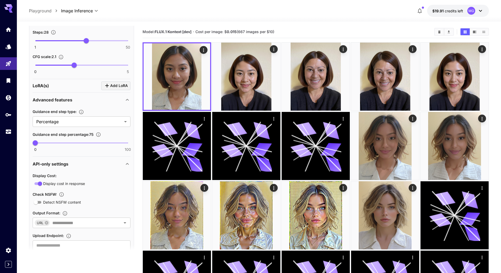
scroll to position [454, 0]
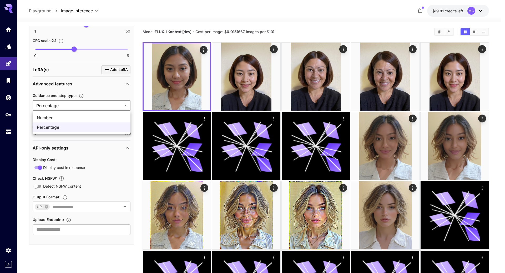
click at [87, 116] on span "Number" at bounding box center [81, 118] width 89 height 6
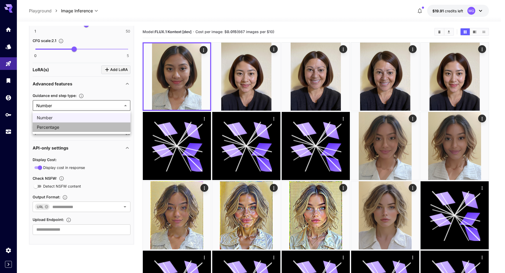
click at [80, 127] on span "Percentage" at bounding box center [81, 127] width 89 height 6
type input "**********"
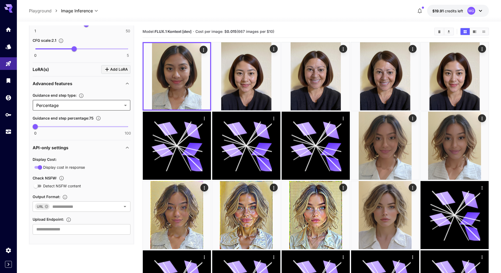
scroll to position [26, 0]
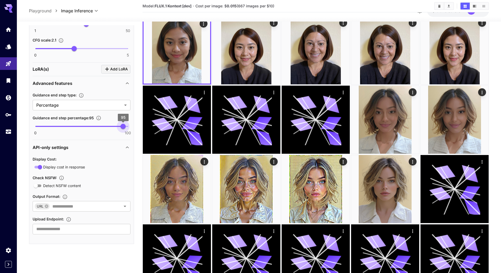
type input "***"
drag, startPoint x: 35, startPoint y: 127, endPoint x: 131, endPoint y: 129, distance: 96.3
click at [130, 129] on span "100" at bounding box center [127, 126] width 5 height 5
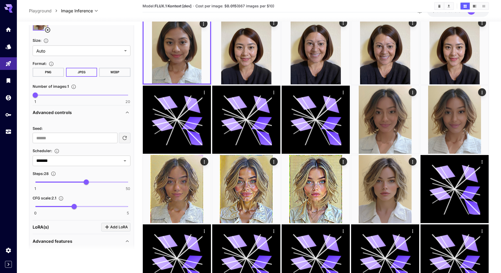
scroll to position [296, 0]
type input "**"
drag, startPoint x: 85, startPoint y: 182, endPoint x: 77, endPoint y: 183, distance: 7.4
click at [77, 183] on span "23" at bounding box center [76, 181] width 5 height 5
type input "***"
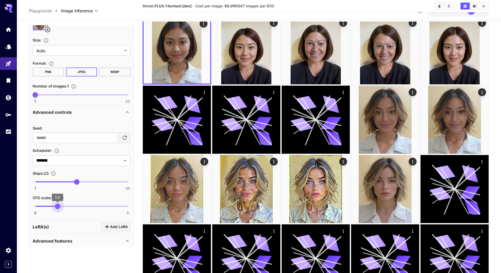
drag, startPoint x: 73, startPoint y: 206, endPoint x: 58, endPoint y: 207, distance: 15.6
click at [58, 207] on span "1.2" at bounding box center [57, 206] width 5 height 5
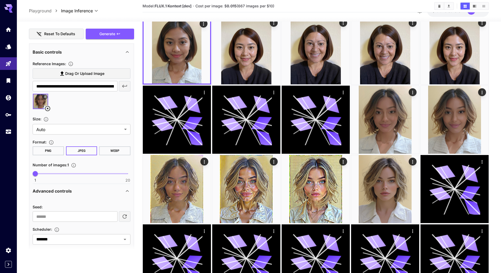
scroll to position [138, 0]
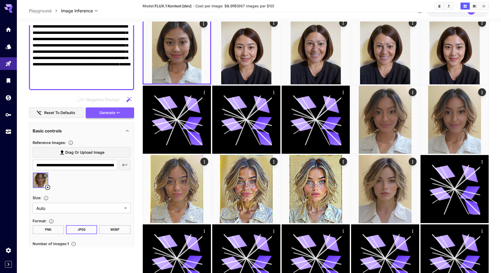
click at [106, 111] on span "Generate" at bounding box center [107, 113] width 16 height 7
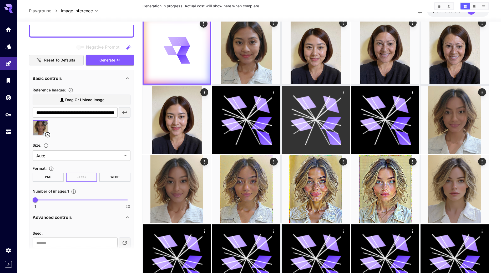
scroll to position [0, 0]
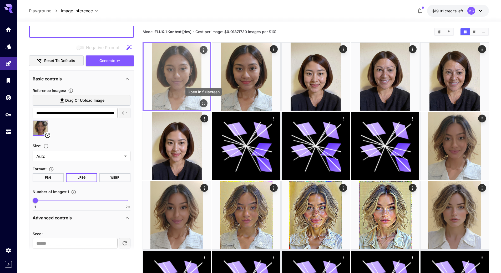
click at [203, 102] on icon "Open in fullscreen" at bounding box center [203, 103] width 5 height 5
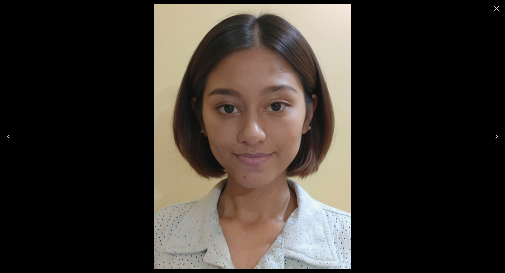
click at [498, 8] on icon "Close" at bounding box center [496, 8] width 8 height 8
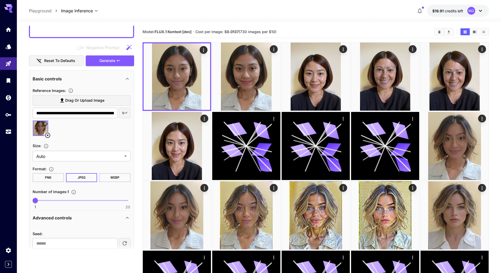
click at [47, 135] on icon at bounding box center [47, 135] width 6 height 6
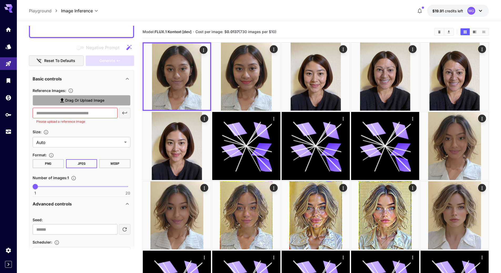
click at [89, 101] on span "Drag or upload image" at bounding box center [84, 100] width 39 height 7
click at [0, 0] on input "Drag or upload image" at bounding box center [0, 0] width 0 height 0
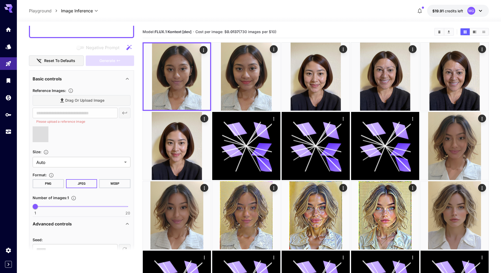
type input "**********"
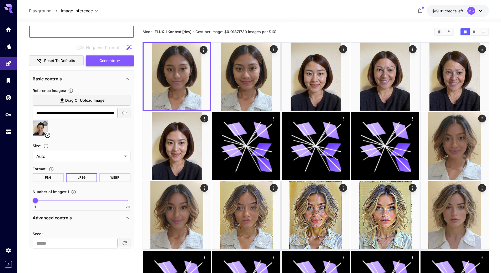
click at [113, 60] on span "Generate" at bounding box center [107, 61] width 16 height 7
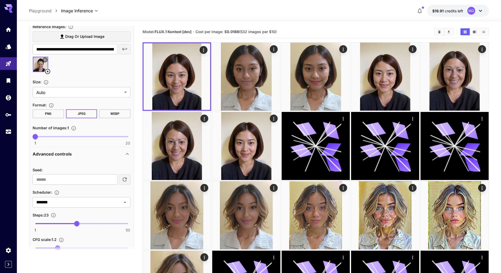
scroll to position [270, 0]
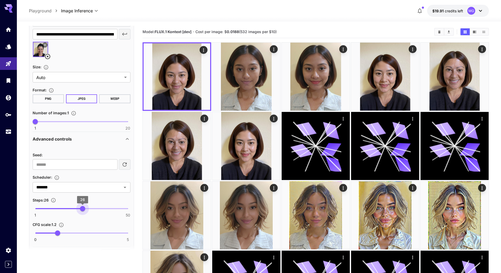
drag, startPoint x: 76, startPoint y: 209, endPoint x: 83, endPoint y: 210, distance: 6.4
click at [83, 210] on span "26" at bounding box center [82, 208] width 5 height 5
type input "**"
drag, startPoint x: 82, startPoint y: 209, endPoint x: 76, endPoint y: 209, distance: 5.3
click at [76, 209] on span "23" at bounding box center [76, 208] width 5 height 5
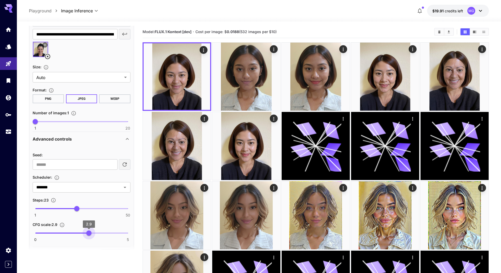
type input "***"
click at [87, 231] on span "2.8" at bounding box center [86, 233] width 5 height 5
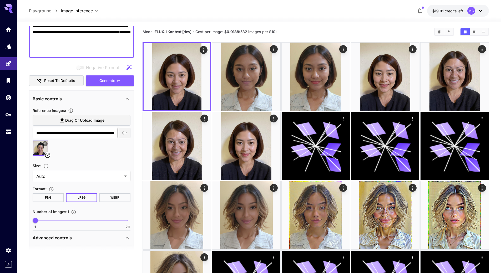
scroll to position [138, 0]
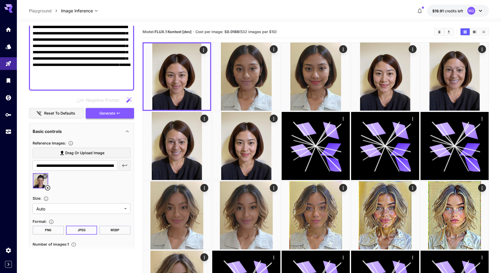
click at [111, 113] on span "Generate" at bounding box center [107, 113] width 16 height 7
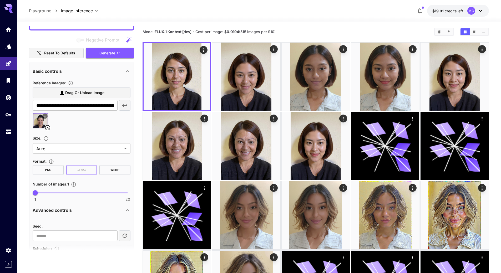
scroll to position [191, 0]
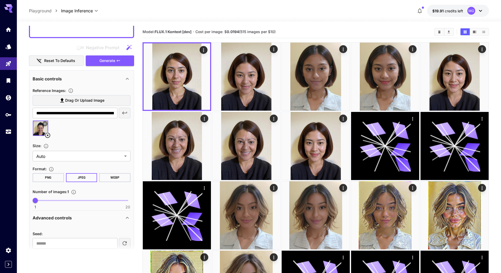
click at [72, 58] on button "Reset to defaults" at bounding box center [56, 60] width 55 height 11
type input "**"
type input "***"
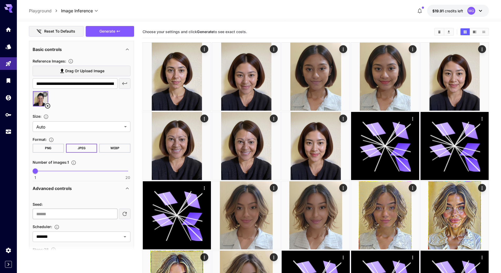
scroll to position [217, 0]
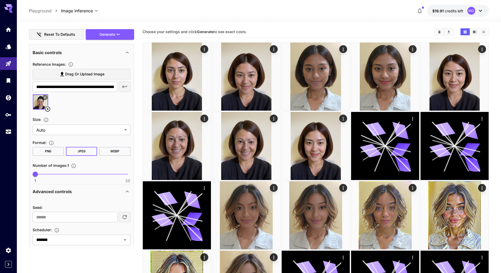
click at [103, 32] on span "Generate" at bounding box center [107, 34] width 16 height 7
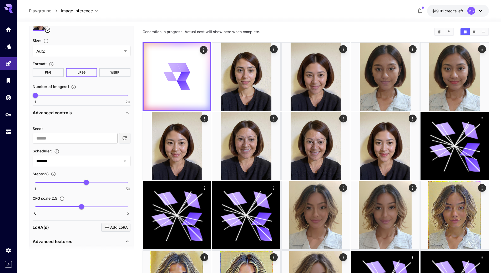
scroll to position [270, 0]
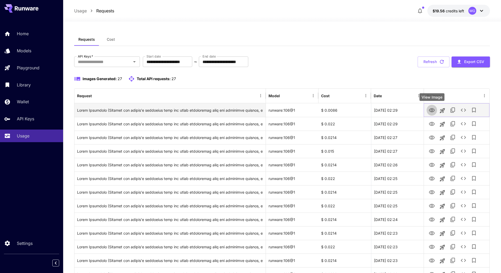
click at [431, 111] on icon "View Image" at bounding box center [432, 110] width 6 height 6
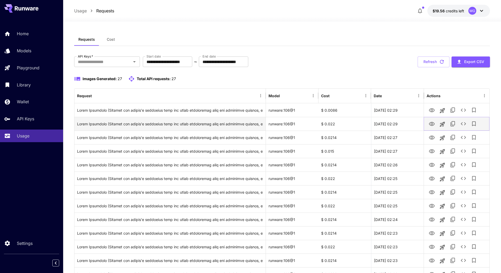
drag, startPoint x: 430, startPoint y: 125, endPoint x: 432, endPoint y: 122, distance: 3.2
click at [430, 125] on icon "View Image" at bounding box center [432, 124] width 6 height 6
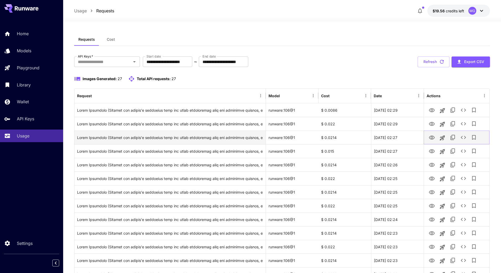
click at [432, 138] on icon "View Image" at bounding box center [432, 138] width 6 height 6
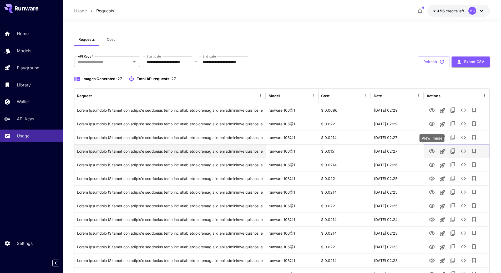
click at [431, 151] on icon "View Image" at bounding box center [432, 151] width 6 height 6
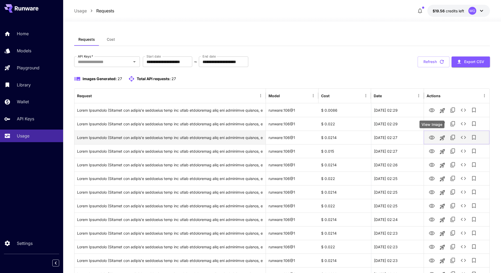
click at [431, 140] on icon "View Image" at bounding box center [432, 138] width 6 height 6
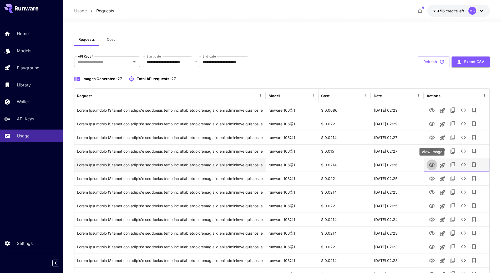
click at [432, 165] on icon "View Image" at bounding box center [432, 165] width 6 height 4
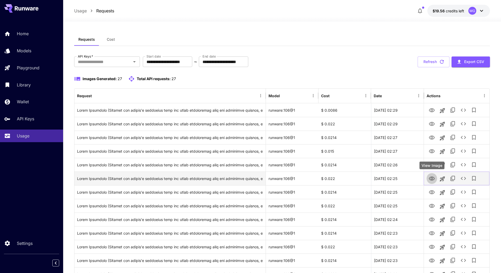
click at [432, 180] on icon "View Image" at bounding box center [432, 179] width 6 height 4
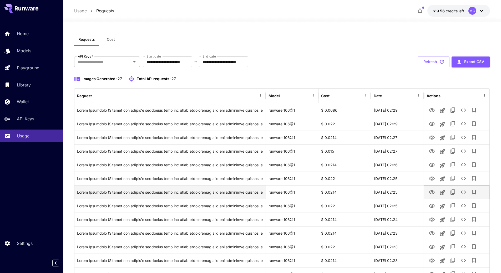
click at [430, 193] on icon "View Image" at bounding box center [432, 192] width 6 height 6
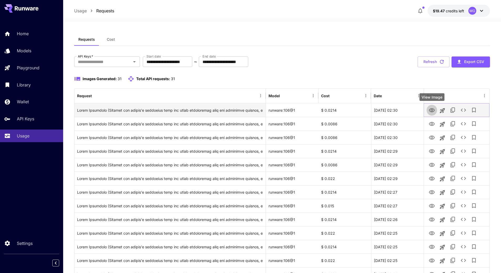
click at [432, 108] on icon "View Image" at bounding box center [432, 110] width 6 height 4
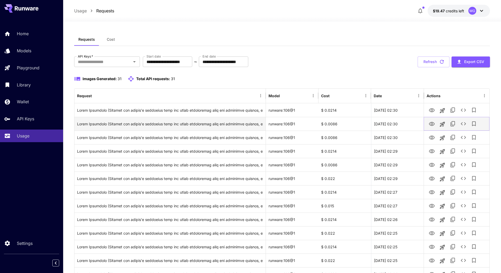
drag, startPoint x: 431, startPoint y: 123, endPoint x: 432, endPoint y: 119, distance: 4.0
click at [431, 123] on icon "View Image" at bounding box center [432, 124] width 6 height 4
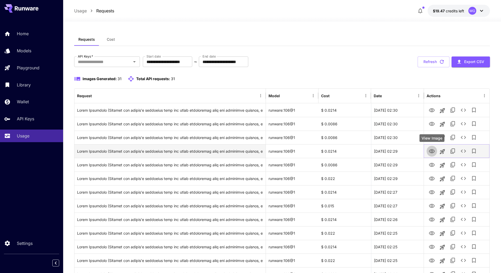
click at [432, 150] on icon "View Image" at bounding box center [432, 151] width 6 height 6
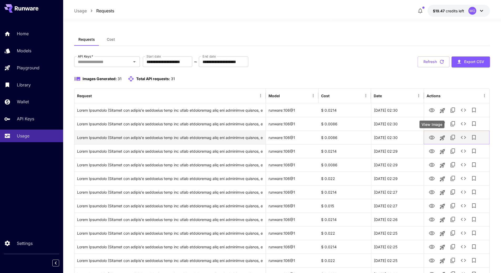
click at [433, 139] on icon "View Image" at bounding box center [432, 138] width 6 height 6
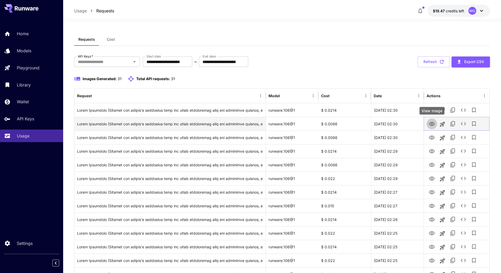
click at [432, 125] on icon "View Image" at bounding box center [432, 124] width 6 height 4
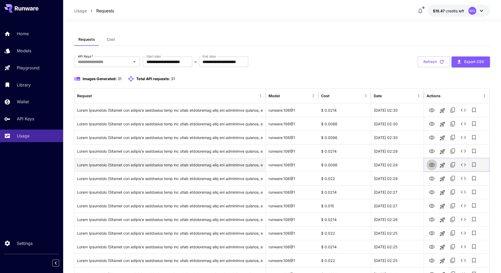
click at [431, 164] on icon "View Image" at bounding box center [432, 165] width 6 height 4
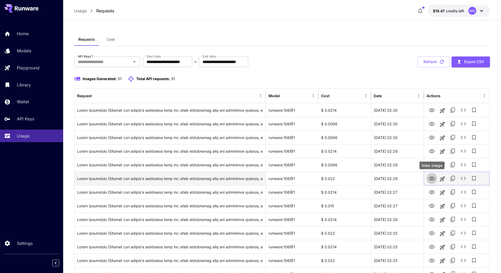
click at [432, 180] on icon "View Image" at bounding box center [432, 179] width 6 height 4
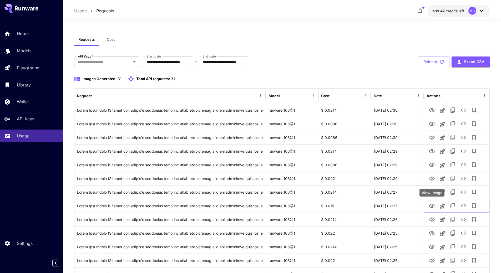
click at [433, 194] on div "View Image" at bounding box center [431, 193] width 25 height 8
click at [435, 60] on button "Refresh" at bounding box center [434, 62] width 32 height 11
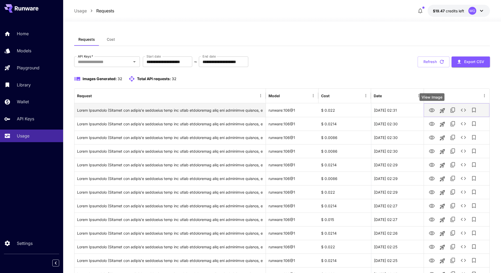
click at [431, 110] on icon "View Image" at bounding box center [432, 110] width 6 height 6
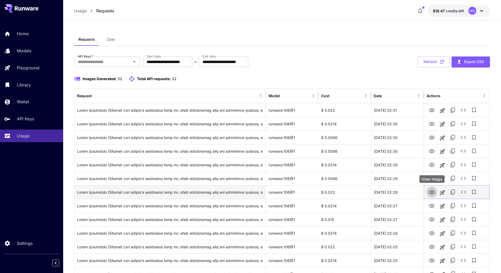
click at [431, 194] on icon "View Image" at bounding box center [432, 192] width 6 height 6
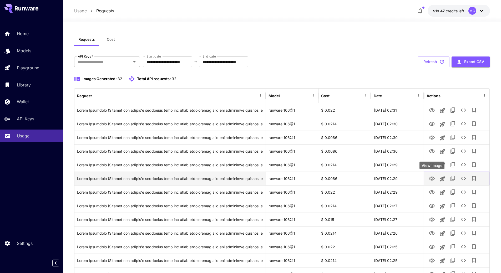
click at [430, 178] on icon "View Image" at bounding box center [432, 179] width 6 height 4
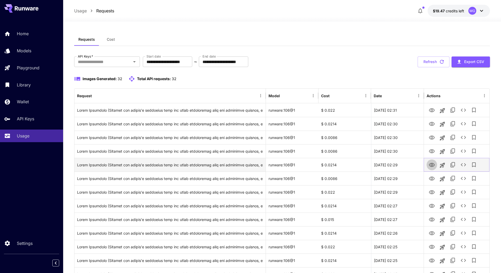
drag, startPoint x: 431, startPoint y: 164, endPoint x: 432, endPoint y: 159, distance: 4.6
click at [431, 164] on icon "View Image" at bounding box center [432, 165] width 6 height 6
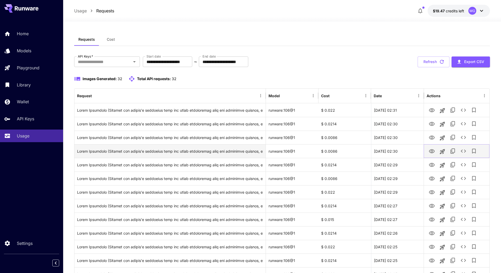
click at [431, 150] on icon "View Image" at bounding box center [432, 151] width 6 height 6
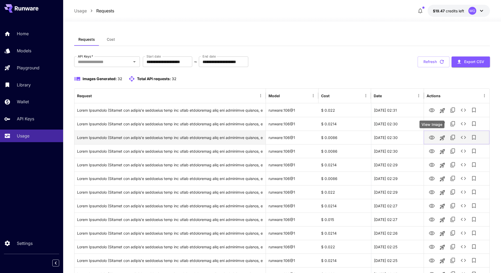
click at [430, 138] on icon "View Image" at bounding box center [432, 138] width 6 height 6
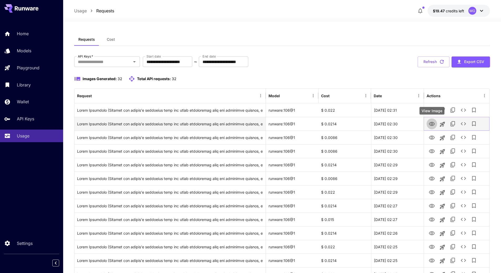
click at [433, 125] on icon "View Image" at bounding box center [432, 124] width 6 height 4
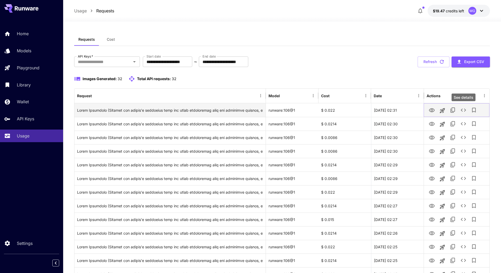
click at [463, 110] on icon "See details" at bounding box center [463, 110] width 6 height 6
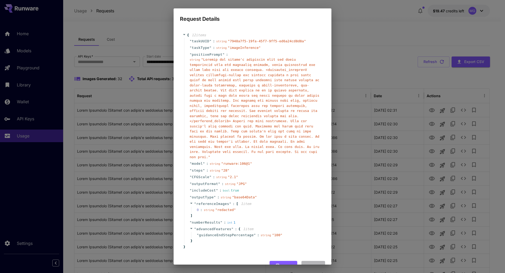
click at [308, 261] on button "Cancel" at bounding box center [313, 266] width 24 height 11
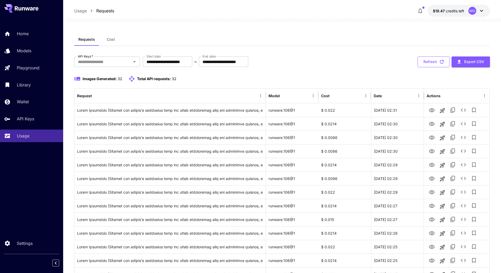
click at [444, 60] on icon "button" at bounding box center [442, 62] width 6 height 6
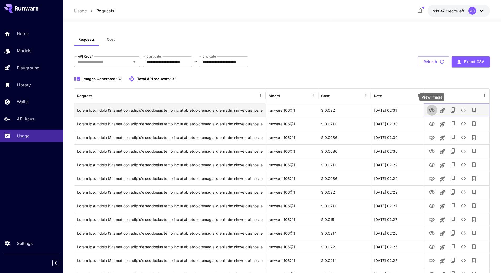
click at [432, 110] on icon "View Image" at bounding box center [432, 110] width 6 height 6
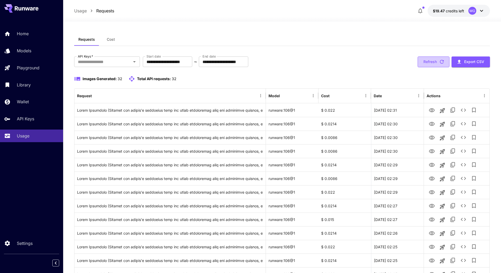
click at [443, 61] on icon "button" at bounding box center [442, 62] width 4 height 4
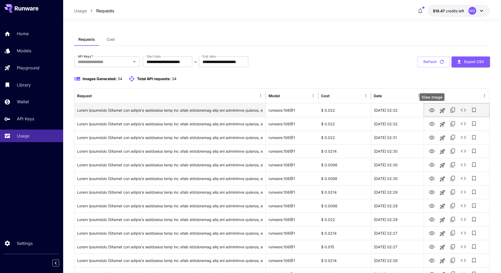
click at [433, 112] on icon "View Image" at bounding box center [432, 110] width 6 height 6
click at [463, 109] on icon "See details" at bounding box center [463, 110] width 6 height 6
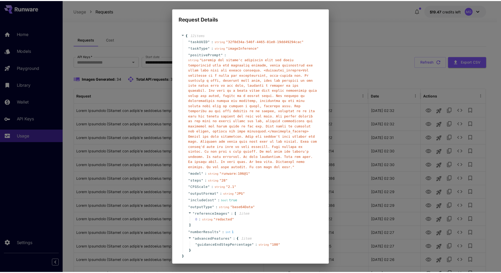
scroll to position [22, 0]
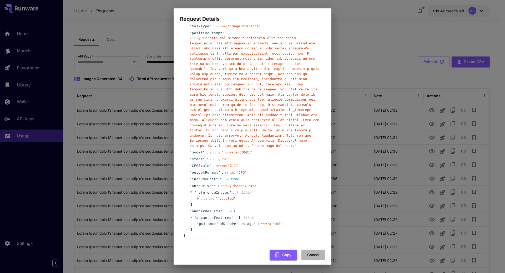
click at [309, 251] on button "Cancel" at bounding box center [313, 255] width 24 height 11
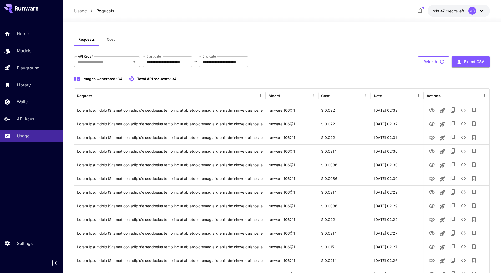
click at [441, 62] on icon "button" at bounding box center [442, 62] width 6 height 6
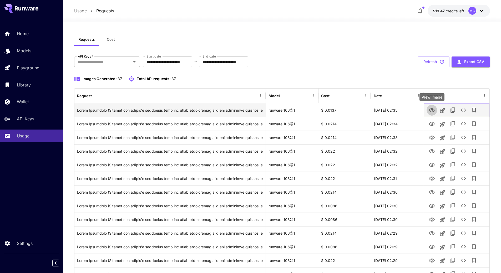
click at [432, 110] on icon "View Image" at bounding box center [432, 110] width 6 height 6
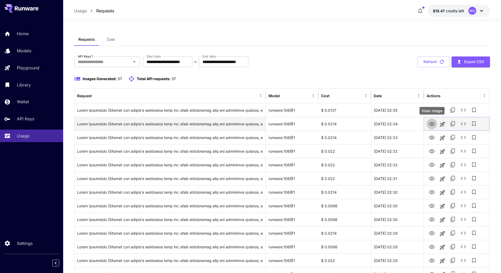
click at [433, 125] on icon "View Image" at bounding box center [432, 124] width 6 height 6
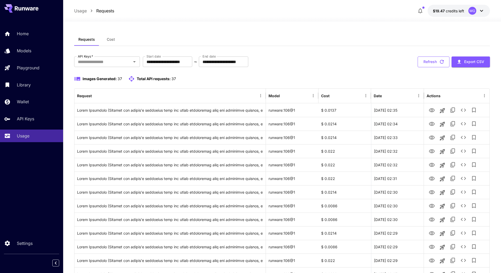
click at [443, 59] on icon "button" at bounding box center [442, 62] width 6 height 6
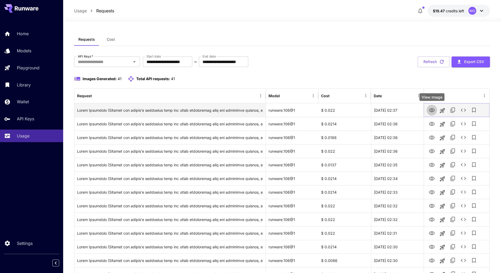
click at [431, 110] on icon "View Image" at bounding box center [432, 110] width 6 height 6
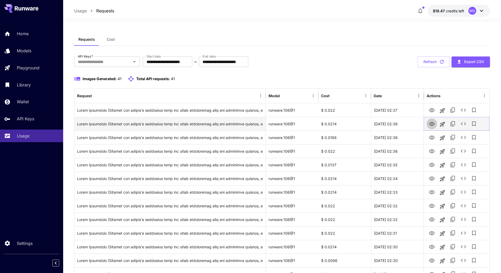
click at [431, 125] on icon "View Image" at bounding box center [432, 124] width 6 height 4
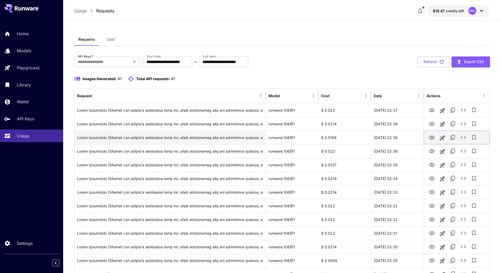
click at [431, 138] on icon "View Image" at bounding box center [432, 138] width 6 height 6
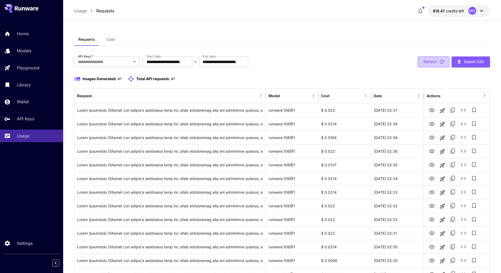
click at [441, 62] on icon "button" at bounding box center [442, 62] width 6 height 6
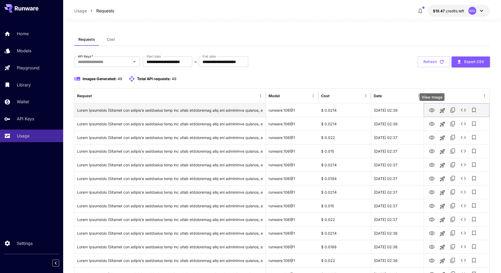
click at [433, 110] on icon "View Image" at bounding box center [432, 110] width 6 height 4
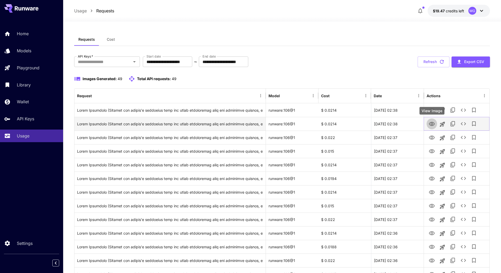
click at [433, 124] on icon "View Image" at bounding box center [432, 124] width 6 height 6
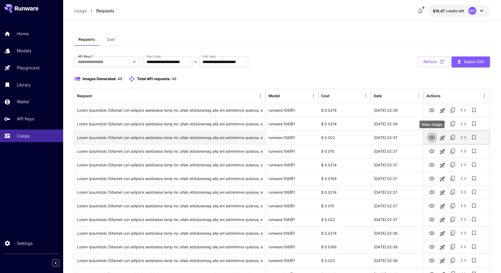
click at [431, 138] on icon "View Image" at bounding box center [432, 138] width 6 height 4
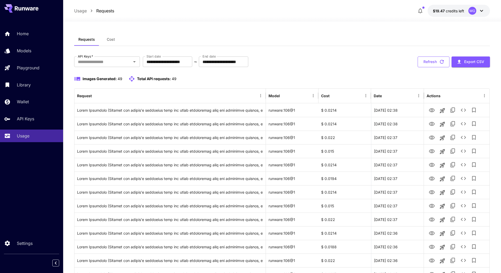
click at [439, 62] on icon "button" at bounding box center [442, 62] width 6 height 6
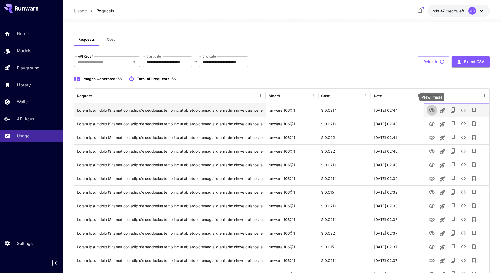
click at [431, 111] on icon "View Image" at bounding box center [432, 110] width 6 height 4
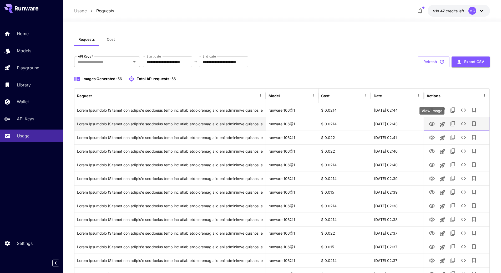
click at [434, 124] on icon "View Image" at bounding box center [432, 124] width 6 height 4
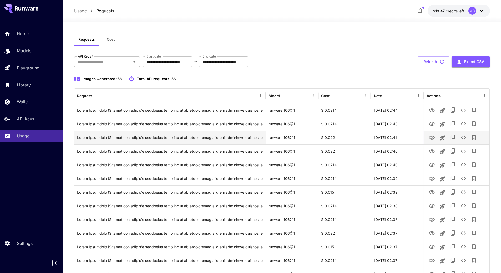
click at [433, 138] on icon "View Image" at bounding box center [432, 138] width 6 height 4
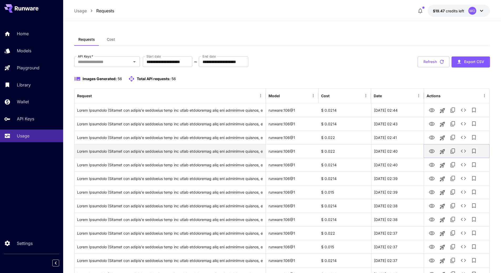
click at [430, 151] on icon "View Image" at bounding box center [432, 151] width 6 height 6
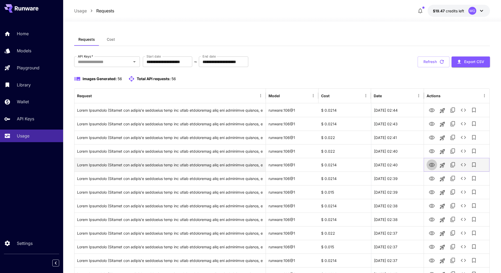
click at [433, 164] on icon "View Image" at bounding box center [432, 165] width 6 height 6
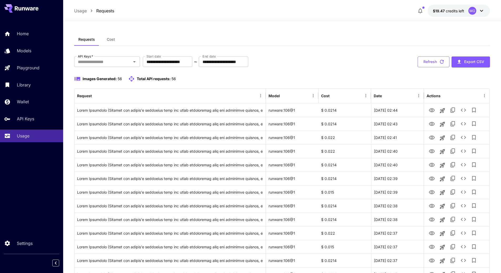
click at [443, 62] on icon "button" at bounding box center [442, 62] width 6 height 6
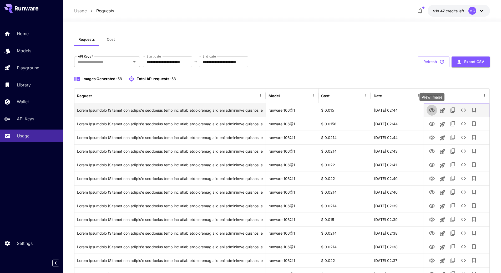
click at [430, 111] on icon "View Image" at bounding box center [432, 110] width 6 height 6
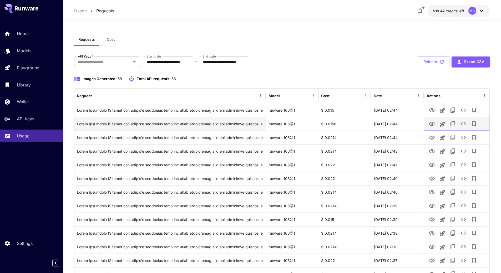
click at [434, 125] on icon "View Image" at bounding box center [432, 124] width 6 height 4
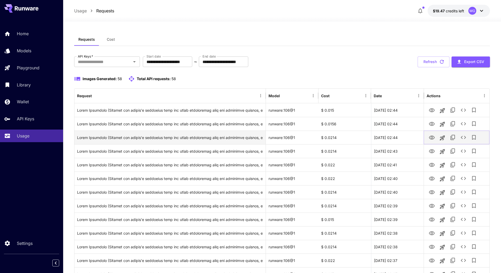
click at [431, 139] on icon "View Image" at bounding box center [432, 138] width 6 height 6
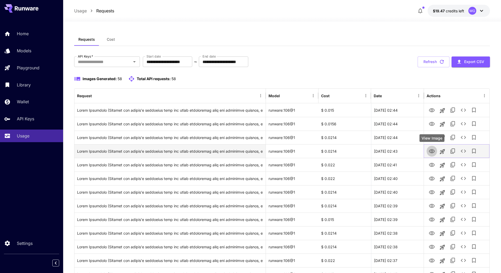
drag, startPoint x: 433, startPoint y: 151, endPoint x: 434, endPoint y: 146, distance: 4.7
click at [433, 151] on icon "View Image" at bounding box center [432, 151] width 6 height 6
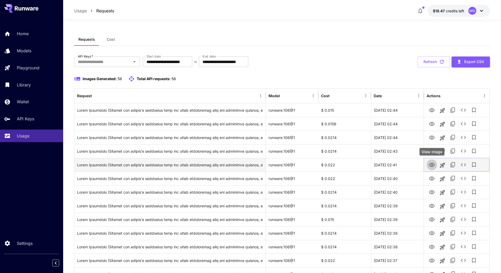
click at [431, 164] on icon "View Image" at bounding box center [432, 165] width 6 height 6
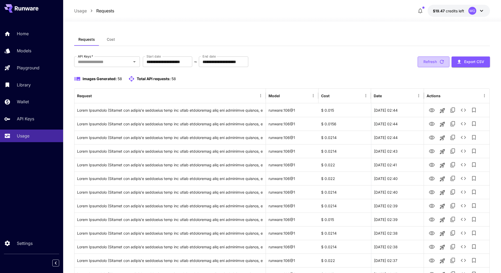
click at [444, 61] on icon "button" at bounding box center [442, 62] width 6 height 6
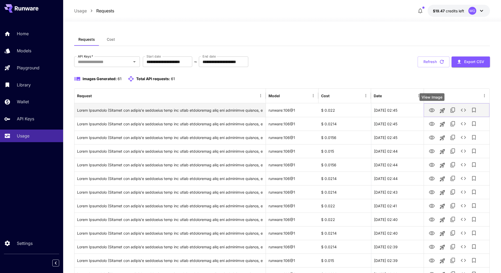
click at [431, 110] on icon "View Image" at bounding box center [432, 110] width 6 height 6
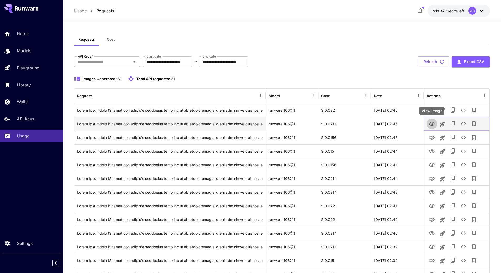
click at [433, 124] on icon "View Image" at bounding box center [432, 124] width 6 height 4
click at [433, 110] on icon "View Image" at bounding box center [432, 110] width 6 height 6
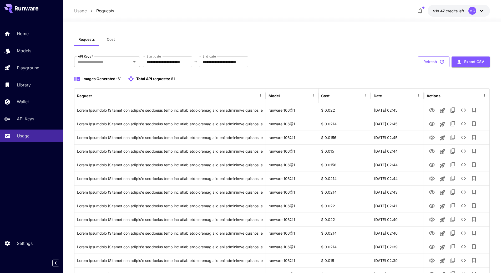
click at [441, 63] on icon "button" at bounding box center [442, 62] width 6 height 6
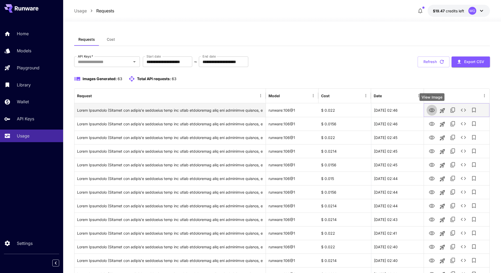
click at [431, 110] on icon "View Image" at bounding box center [432, 110] width 6 height 6
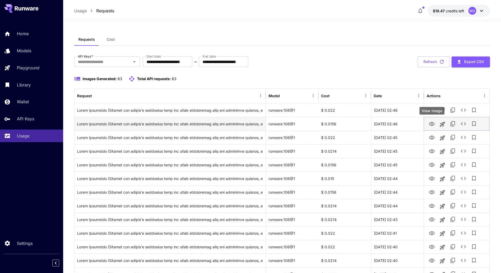
click at [432, 123] on icon "View Image" at bounding box center [432, 124] width 6 height 4
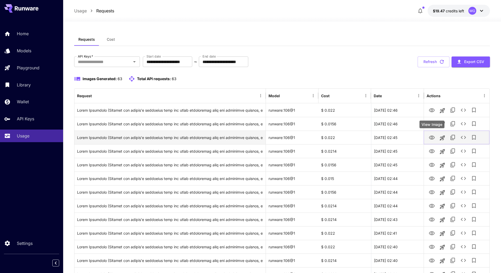
click at [432, 138] on icon "View Image" at bounding box center [432, 138] width 6 height 4
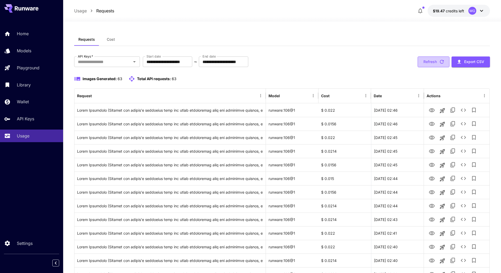
click at [442, 62] on icon "button" at bounding box center [442, 62] width 6 height 6
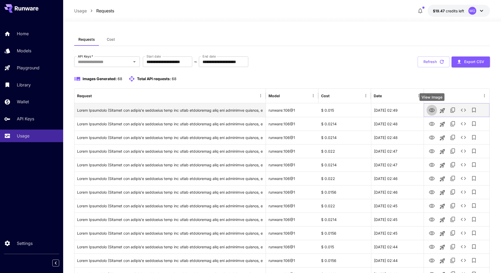
click at [431, 110] on icon "View Image" at bounding box center [432, 110] width 6 height 4
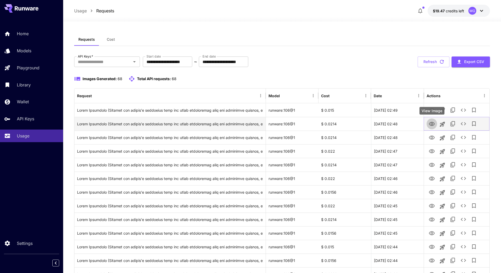
click at [431, 124] on icon "View Image" at bounding box center [432, 124] width 6 height 6
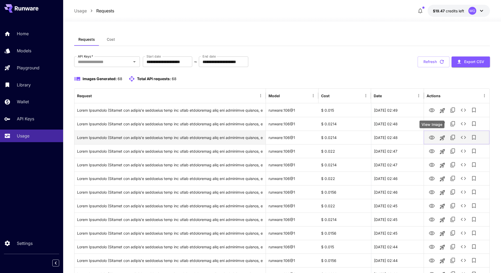
click at [432, 137] on icon "View Image" at bounding box center [432, 138] width 6 height 4
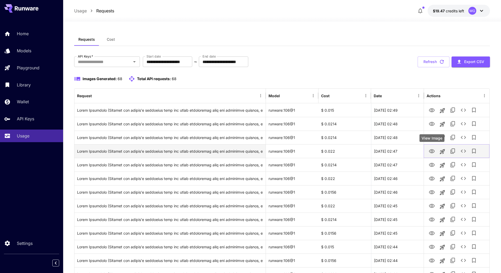
click at [432, 152] on icon "View Image" at bounding box center [432, 151] width 6 height 6
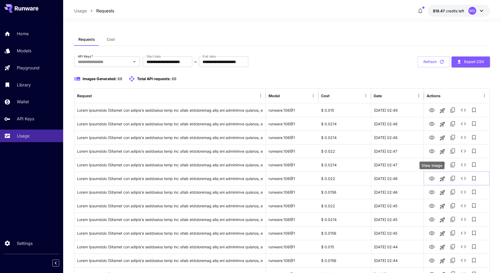
click at [432, 165] on div "View Image" at bounding box center [431, 166] width 25 height 8
click at [441, 60] on icon "button" at bounding box center [442, 62] width 4 height 4
click at [431, 110] on icon "View Image" at bounding box center [432, 110] width 6 height 6
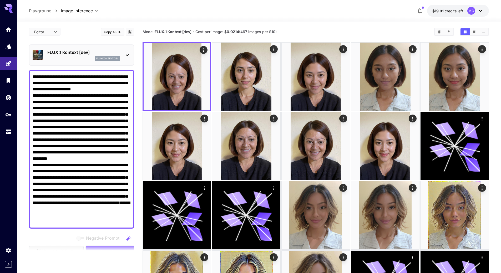
scroll to position [270, 0]
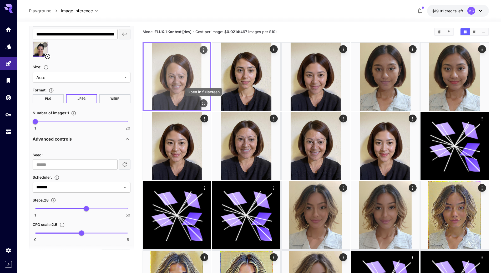
click at [204, 103] on icon "Open in fullscreen" at bounding box center [203, 103] width 5 height 5
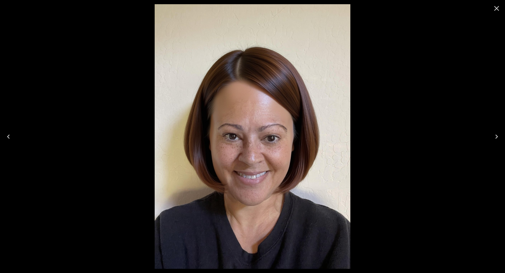
click at [496, 10] on icon "Close" at bounding box center [496, 8] width 8 height 8
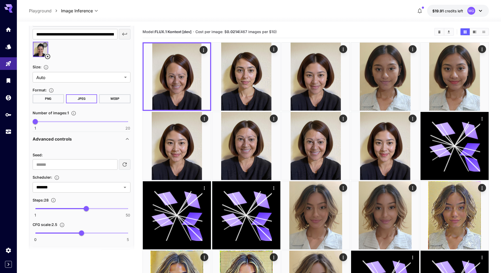
click at [49, 56] on icon at bounding box center [47, 56] width 6 height 6
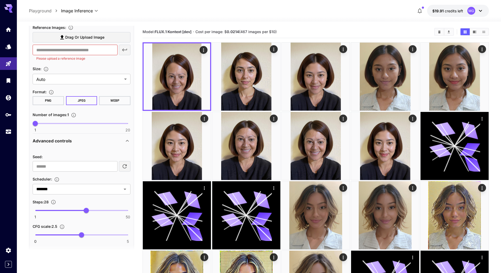
scroll to position [243, 0]
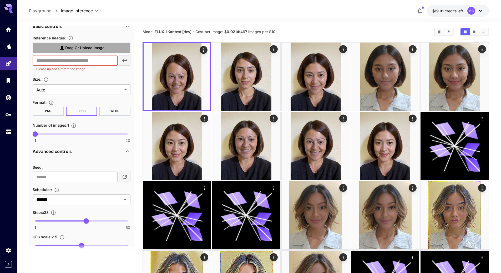
click at [101, 47] on span "Drag or upload image" at bounding box center [84, 48] width 39 height 7
click at [0, 0] on input "Drag or upload image" at bounding box center [0, 0] width 0 height 0
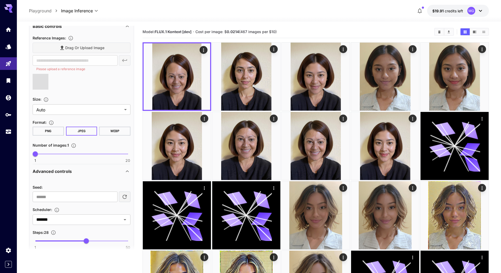
type input "**********"
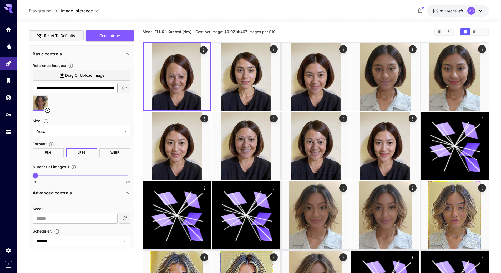
scroll to position [164, 0]
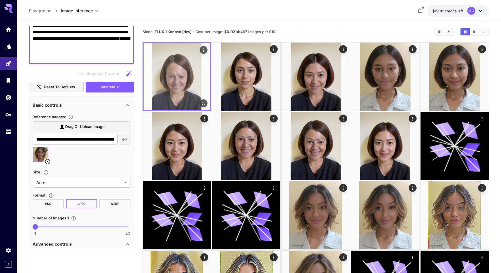
click at [110, 84] on span "Generate" at bounding box center [107, 87] width 16 height 7
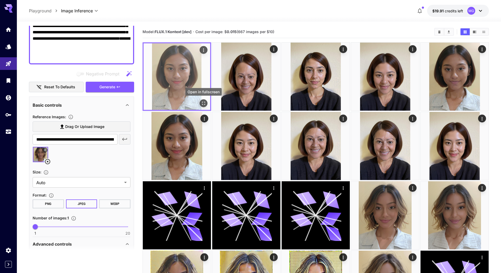
click at [202, 103] on icon "Open in fullscreen" at bounding box center [203, 103] width 5 height 5
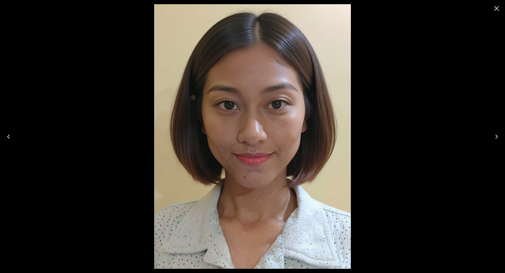
click at [497, 7] on icon "Close" at bounding box center [496, 8] width 8 height 8
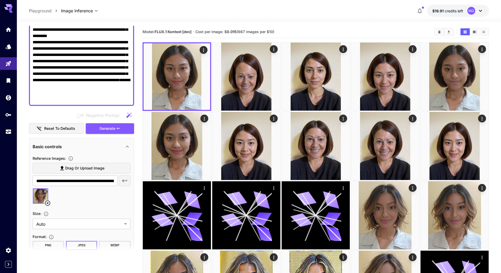
scroll to position [112, 0]
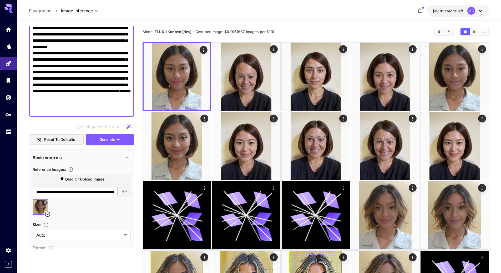
click at [47, 213] on icon at bounding box center [47, 214] width 6 height 6
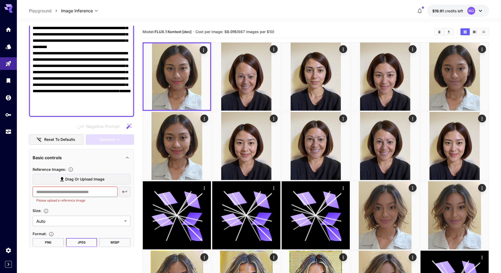
click at [89, 177] on span "Drag or upload image" at bounding box center [84, 179] width 39 height 7
click at [0, 0] on input "Drag or upload image" at bounding box center [0, 0] width 0 height 0
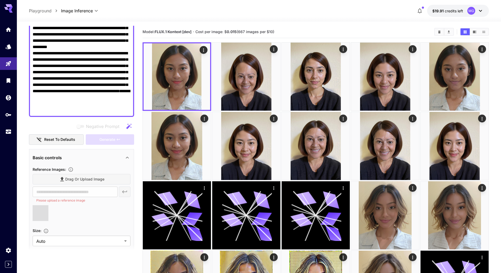
type input "**********"
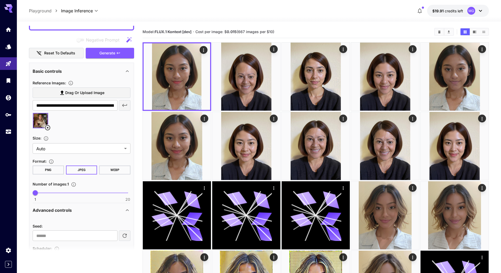
scroll to position [191, 0]
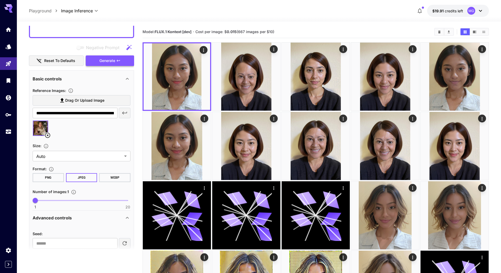
click at [107, 61] on span "Generate" at bounding box center [107, 61] width 16 height 7
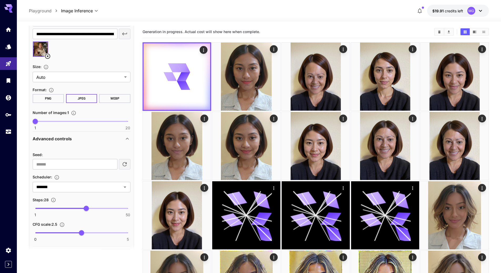
scroll to position [270, 0]
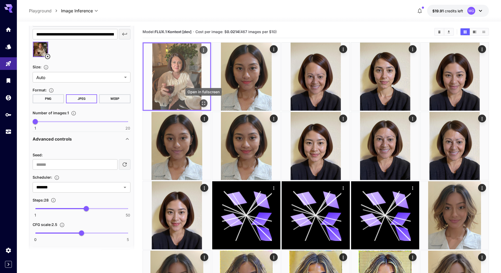
click at [203, 101] on icon "Open in fullscreen" at bounding box center [203, 103] width 5 height 5
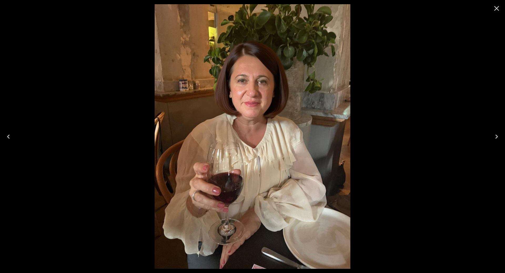
click at [497, 8] on icon "Close" at bounding box center [496, 8] width 5 height 5
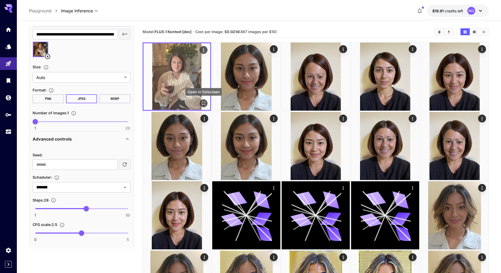
click at [204, 101] on icon "Open in fullscreen" at bounding box center [203, 103] width 5 height 5
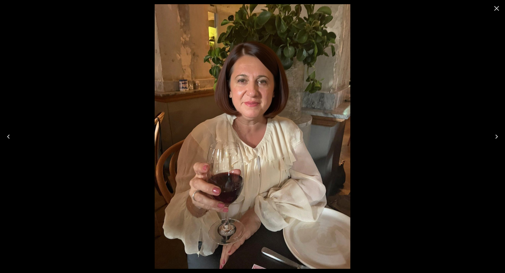
click at [499, 7] on icon "Close" at bounding box center [496, 8] width 8 height 8
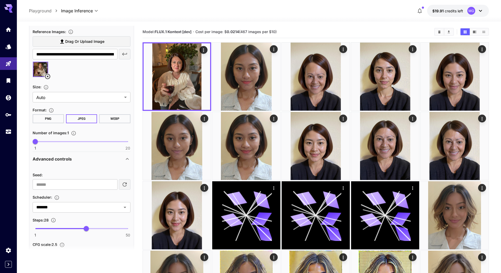
scroll to position [217, 0]
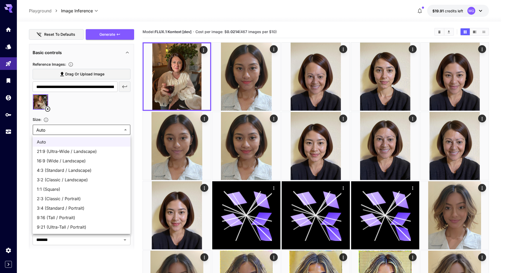
click at [125, 129] on div at bounding box center [252, 136] width 505 height 273
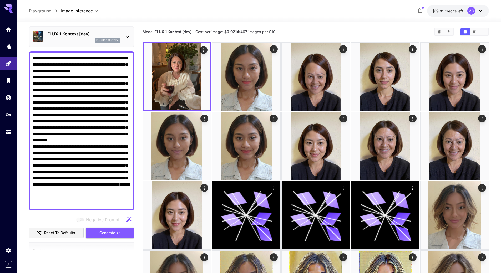
scroll to position [0, 0]
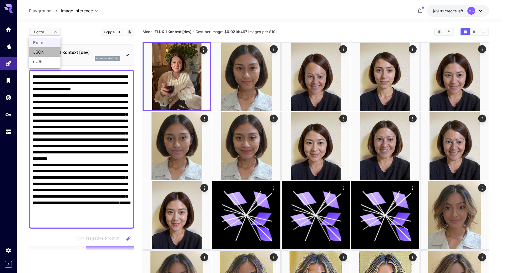
click at [43, 52] on span "JSON" at bounding box center [44, 52] width 23 height 6
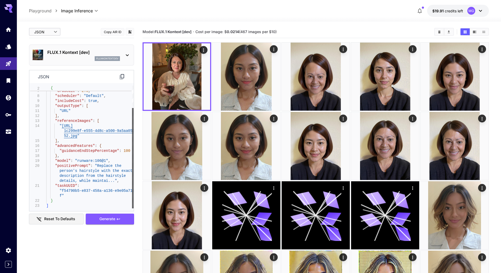
click at [132, 154] on div at bounding box center [133, 158] width 2 height 100
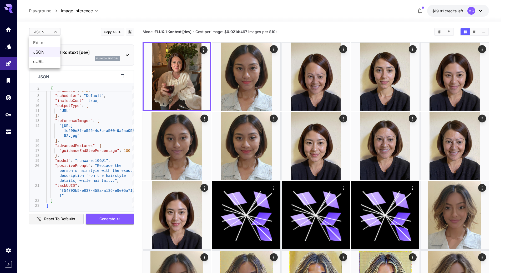
click at [47, 42] on span "Editor" at bounding box center [44, 42] width 23 height 6
type input "****"
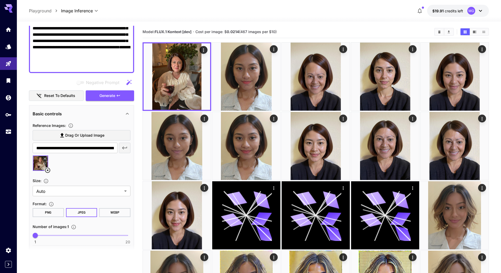
scroll to position [158, 0]
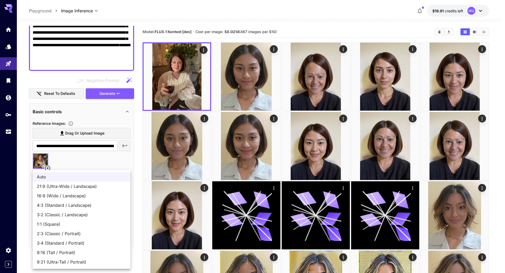
click at [78, 188] on span "21:9 (Ultra-Wide / Landscape)" at bounding box center [81, 186] width 89 height 6
type input "**********"
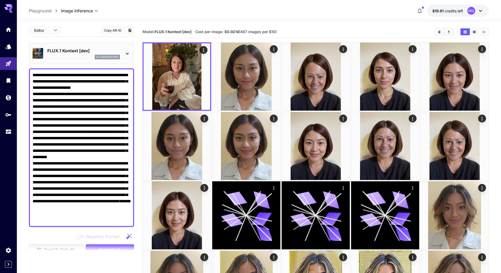
scroll to position [0, 0]
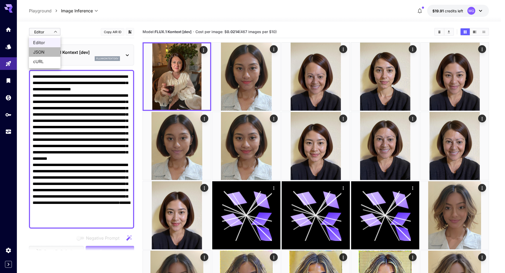
click at [47, 52] on span "JSON" at bounding box center [44, 52] width 23 height 6
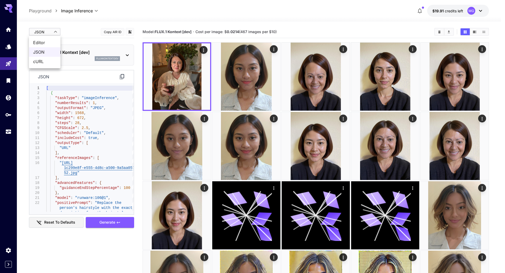
click at [49, 40] on span "Editor" at bounding box center [44, 42] width 23 height 6
type input "****"
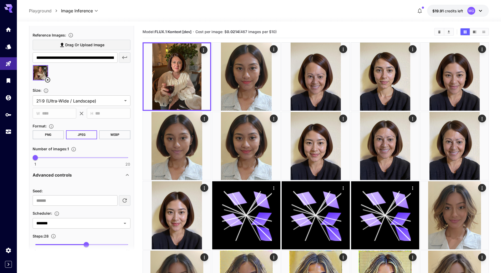
scroll to position [237, 0]
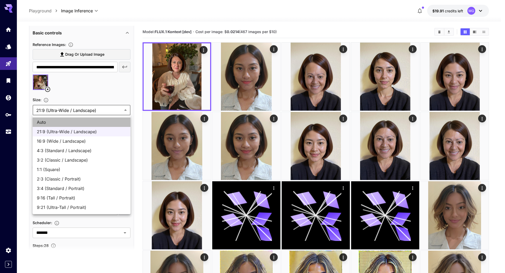
click at [74, 120] on span "Auto" at bounding box center [81, 122] width 89 height 6
type input "****"
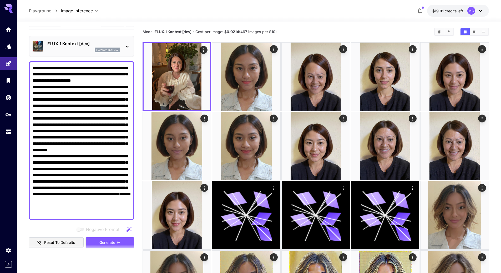
scroll to position [0, 0]
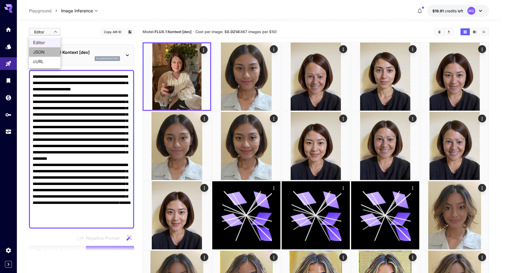
click at [39, 52] on span "JSON" at bounding box center [44, 52] width 23 height 6
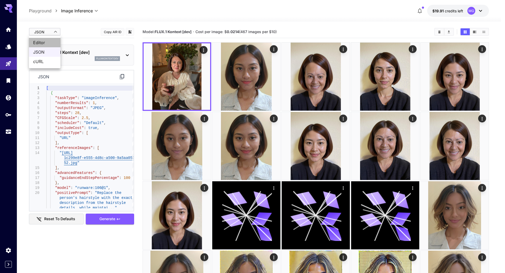
click at [47, 44] on span "Editor" at bounding box center [44, 42] width 23 height 6
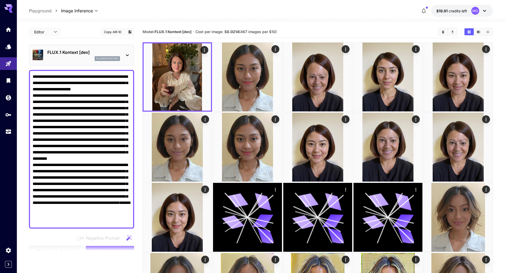
type input "****"
